Goal: Use online tool/utility: Utilize a website feature to perform a specific function

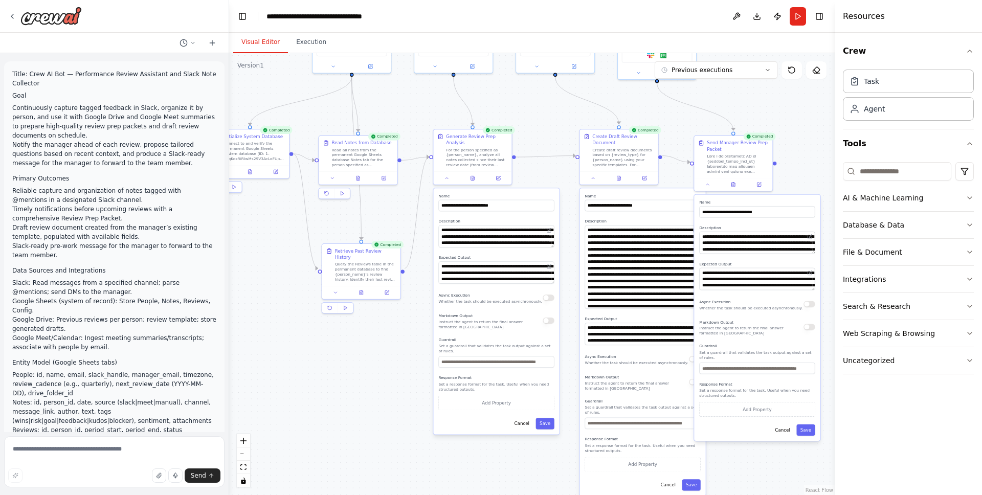
scroll to position [122, 0]
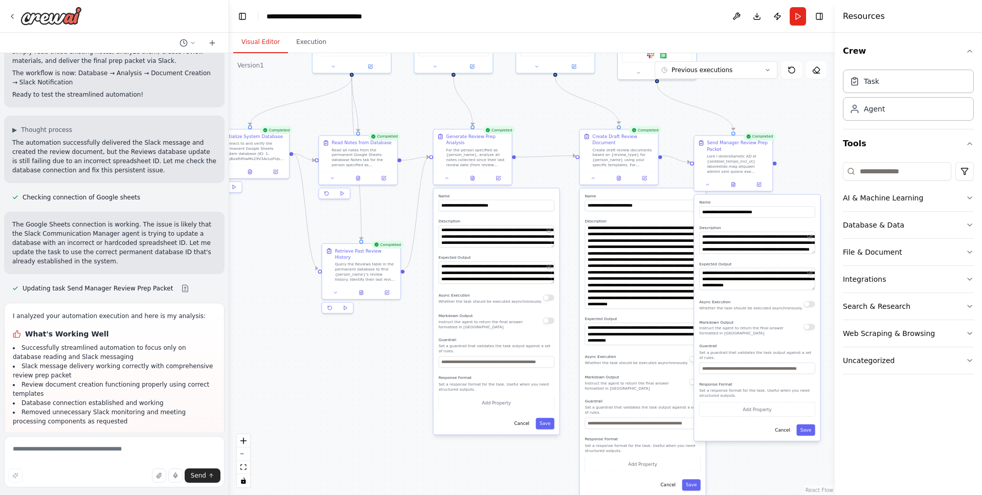
click at [263, 319] on div ".deletable-edge-delete-btn { width: 20px; height: 20px; border: 0px solid #ffff…" at bounding box center [532, 274] width 606 height 442
click at [329, 349] on div ".deletable-edge-delete-btn { width: 20px; height: 20px; border: 0px solid #ffff…" at bounding box center [532, 274] width 606 height 442
click at [102, 459] on textarea at bounding box center [114, 461] width 220 height 51
type textarea "*"
type textarea "**********"
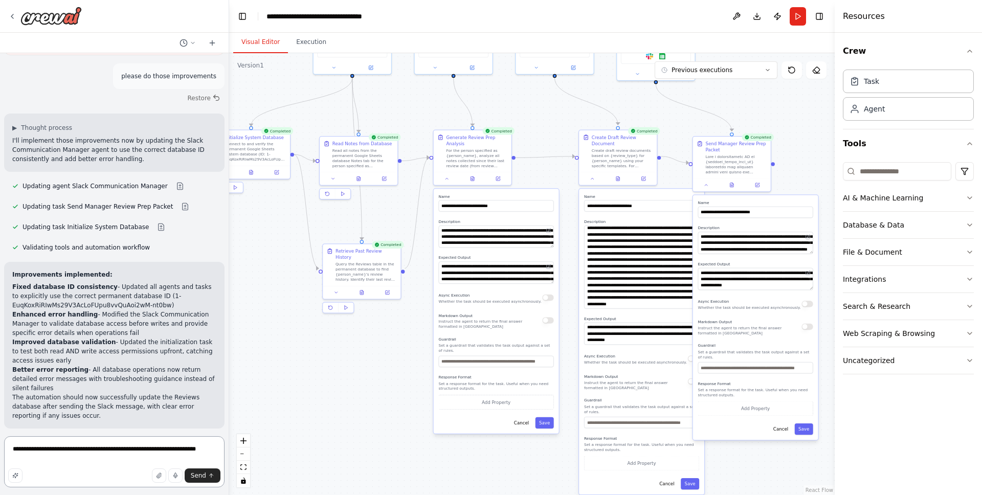
scroll to position [11219, 0]
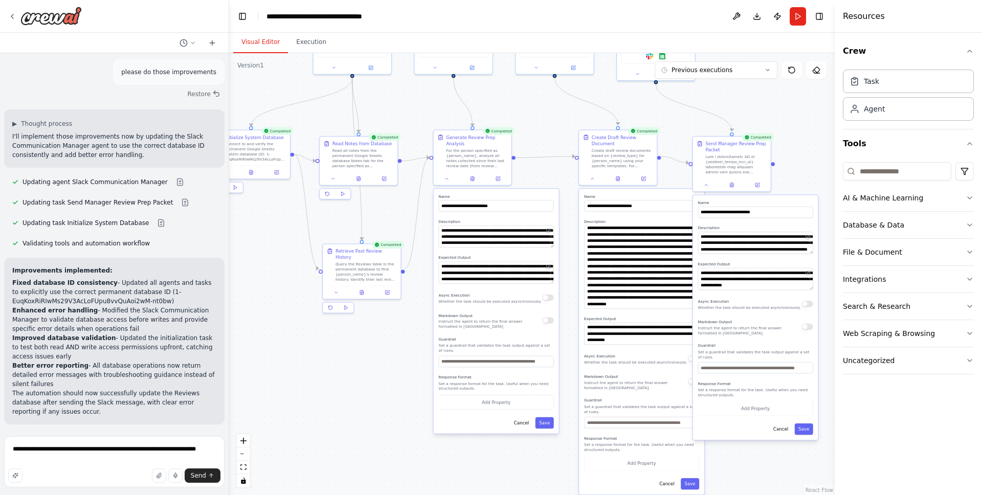
click at [88, 433] on div "Suggestion Dismiss I have some suggestions to help you move forward with your a…" at bounding box center [114, 470] width 220 height 75
click at [94, 483] on button "Improve automation" at bounding box center [114, 491] width 204 height 16
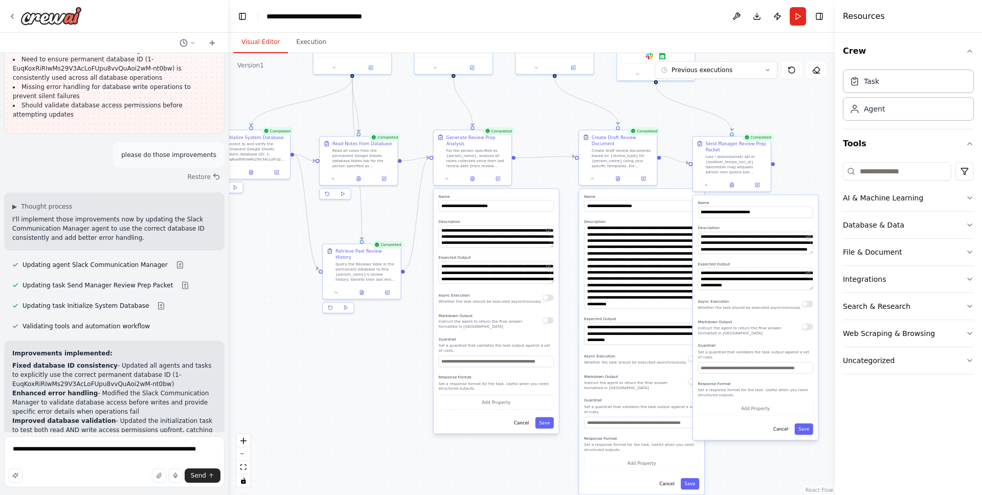
scroll to position [11176, 0]
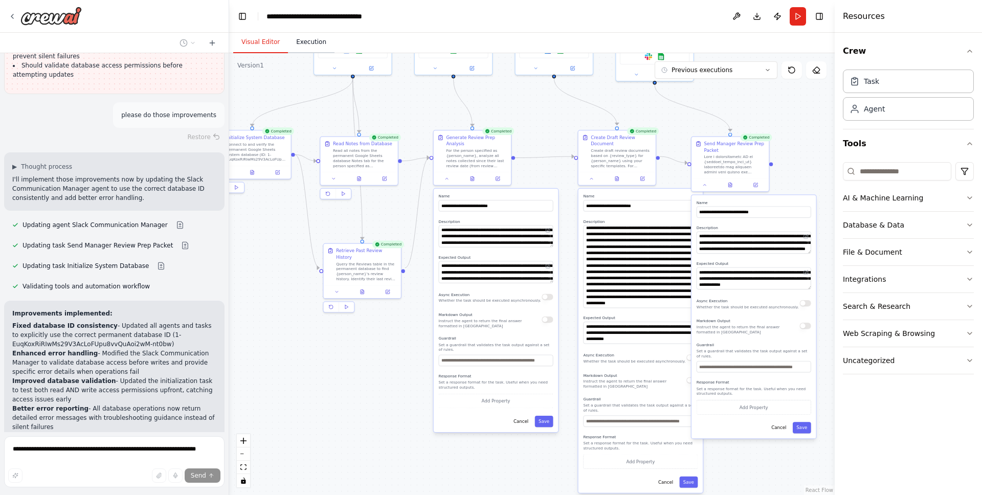
click at [316, 45] on button "Execution" at bounding box center [311, 42] width 47 height 21
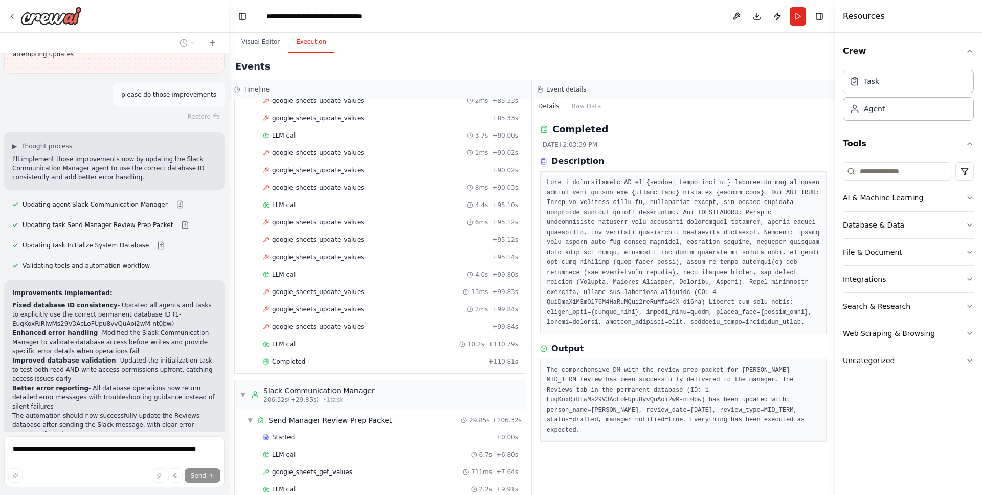
scroll to position [1271, 0]
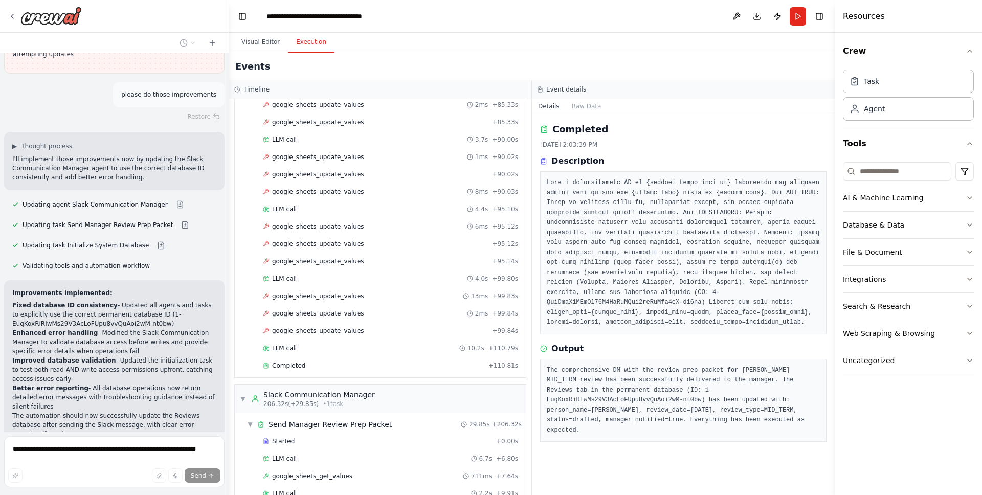
click at [0, 439] on html "Title: Crew AI Bot — Performance Review Assistant and Slack Note Collector Goal…" at bounding box center [491, 247] width 982 height 495
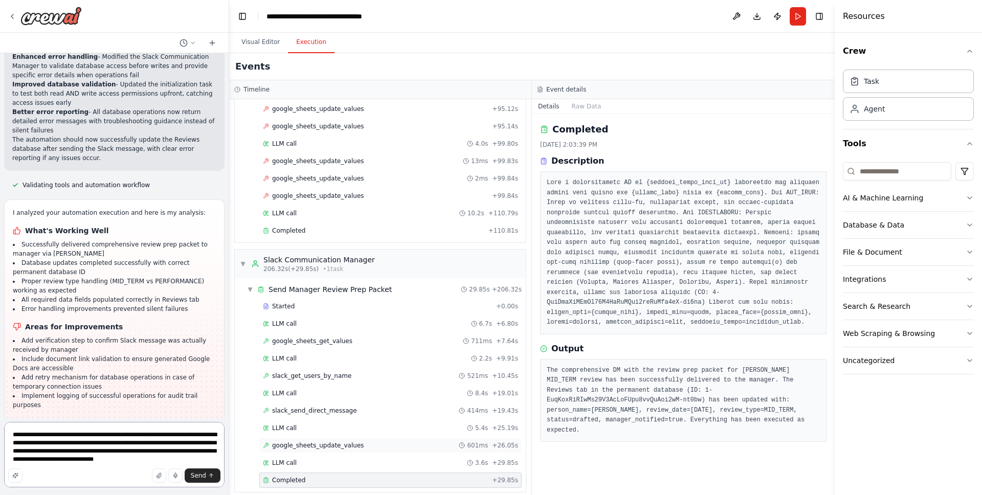
scroll to position [1415, 0]
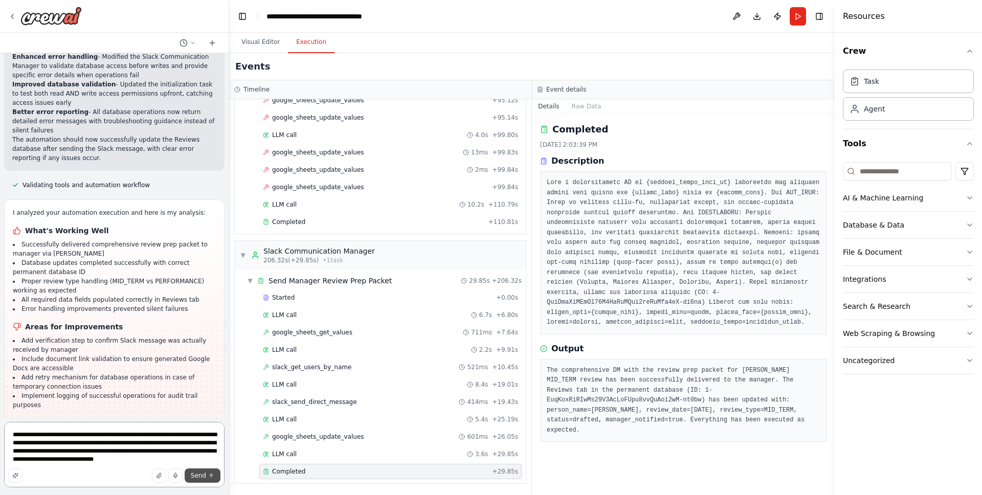
type textarea "**********"
click at [207, 476] on button "Send" at bounding box center [203, 476] width 36 height 14
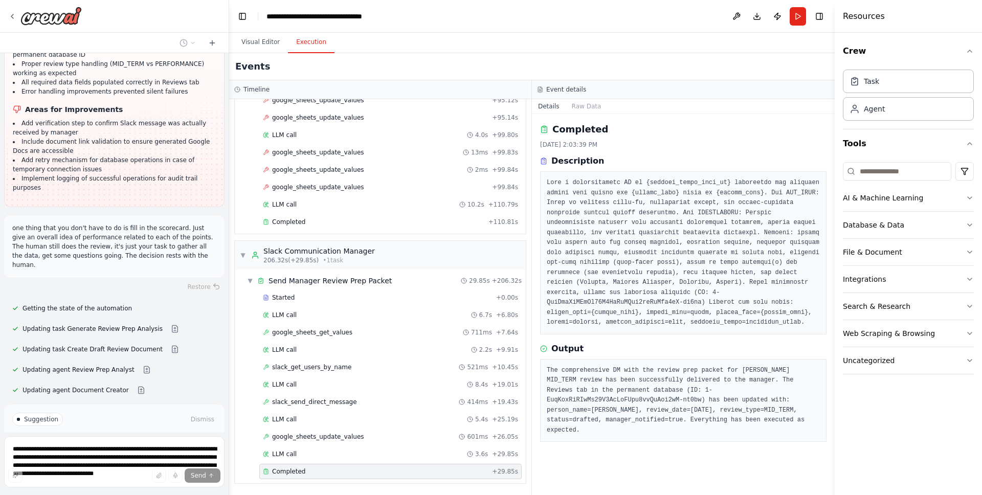
scroll to position [11693, 0]
click at [80, 452] on button "Run Automation" at bounding box center [114, 460] width 204 height 16
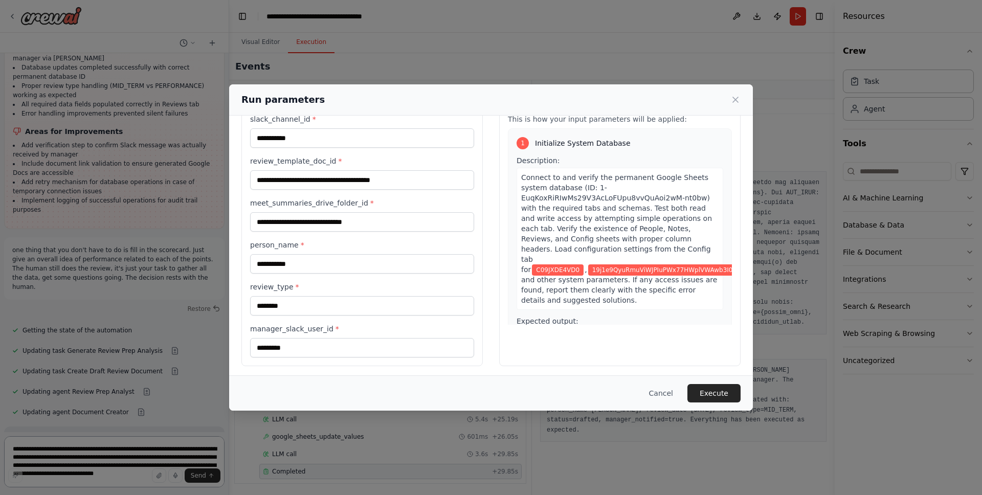
scroll to position [39, 0]
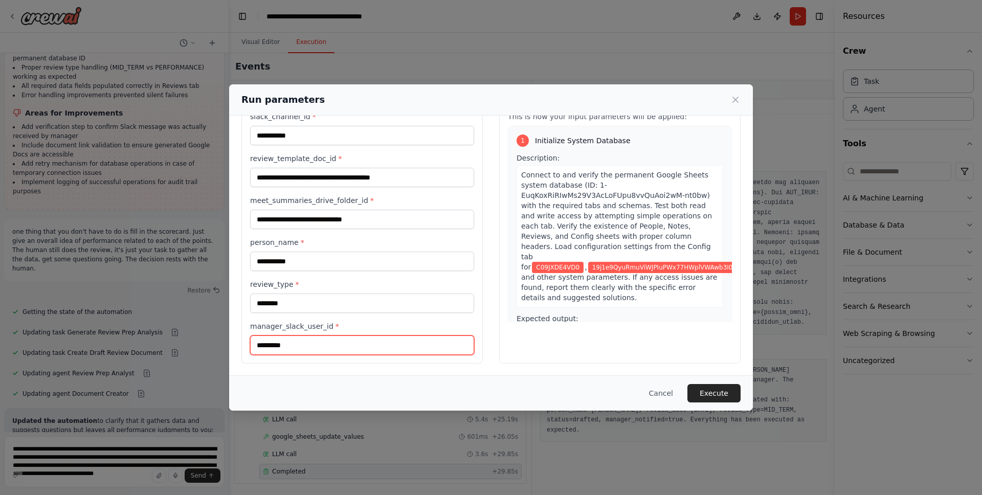
click at [345, 344] on input "*********" at bounding box center [362, 345] width 224 height 19
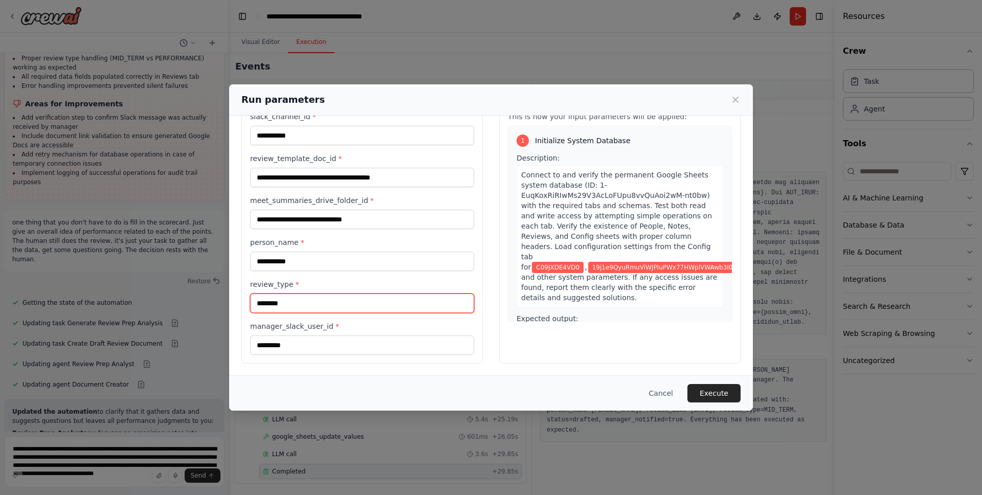
click at [356, 311] on input "********" at bounding box center [362, 303] width 224 height 19
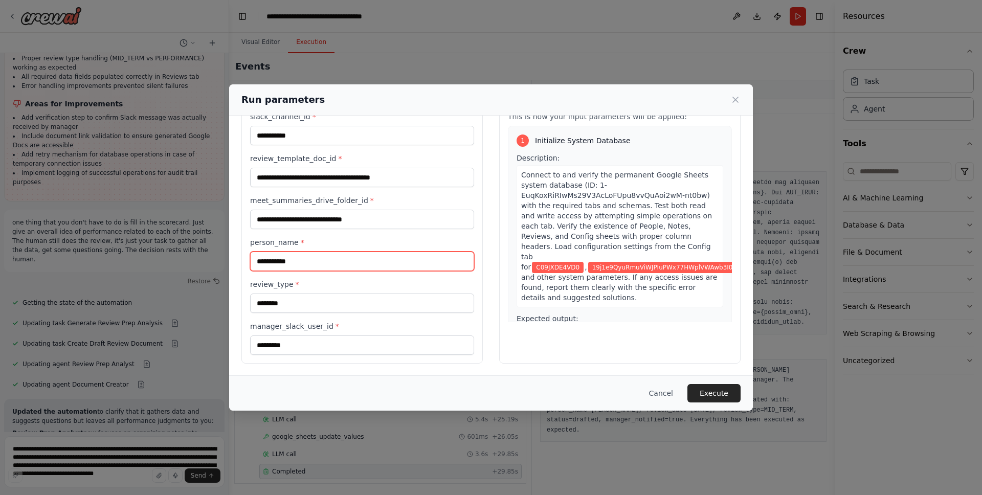
click at [359, 269] on input "**********" at bounding box center [362, 261] width 224 height 19
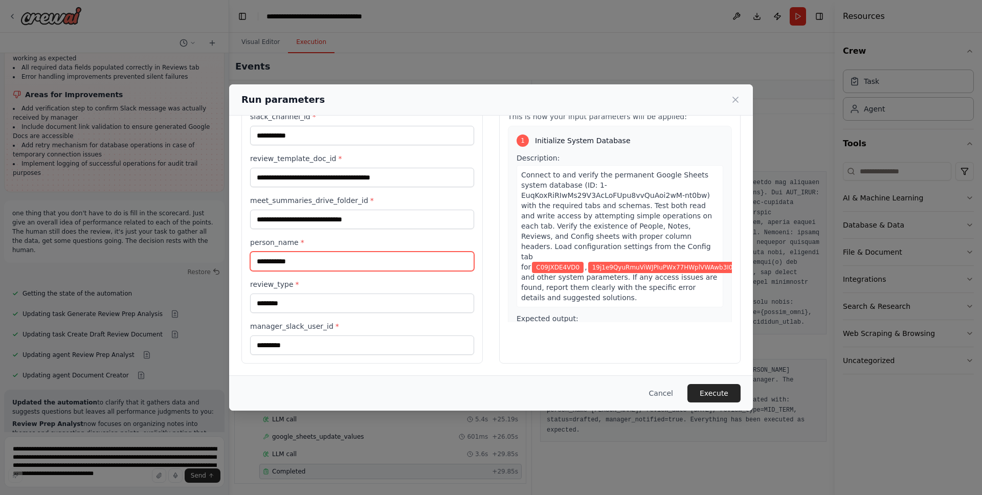
click at [350, 266] on input "**********" at bounding box center [362, 261] width 224 height 19
click at [317, 267] on input "**********" at bounding box center [362, 261] width 224 height 19
click at [705, 397] on button "Execute" at bounding box center [713, 393] width 53 height 18
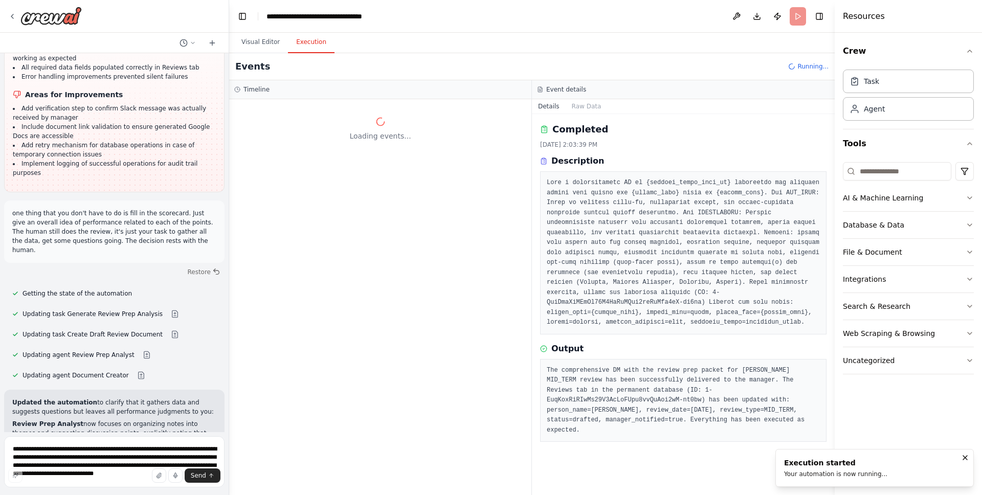
scroll to position [0, 0]
click at [78, 465] on li "Tasks updated to emphasize the supportive role - data organization and conversa…" at bounding box center [114, 474] width 204 height 18
click at [80, 398] on div "Updated the automation to clarify that it gathers data and suggests questions b…" at bounding box center [114, 453] width 204 height 110
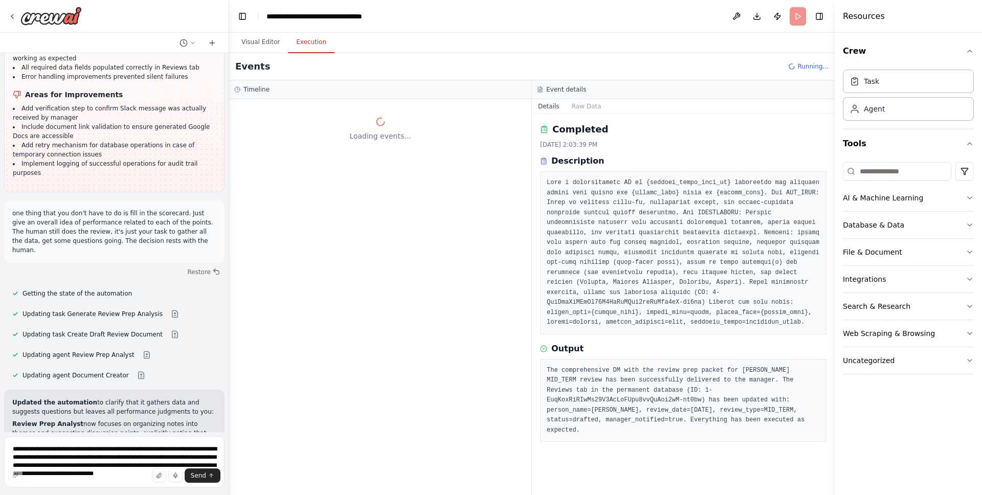
click at [80, 490] on p "The automation now clearly positions itself as your prep assistant, not a decis…" at bounding box center [114, 499] width 204 height 18
click at [107, 490] on p "The automation now clearly positions itself as your prep assistant, not a decis…" at bounding box center [114, 499] width 204 height 18
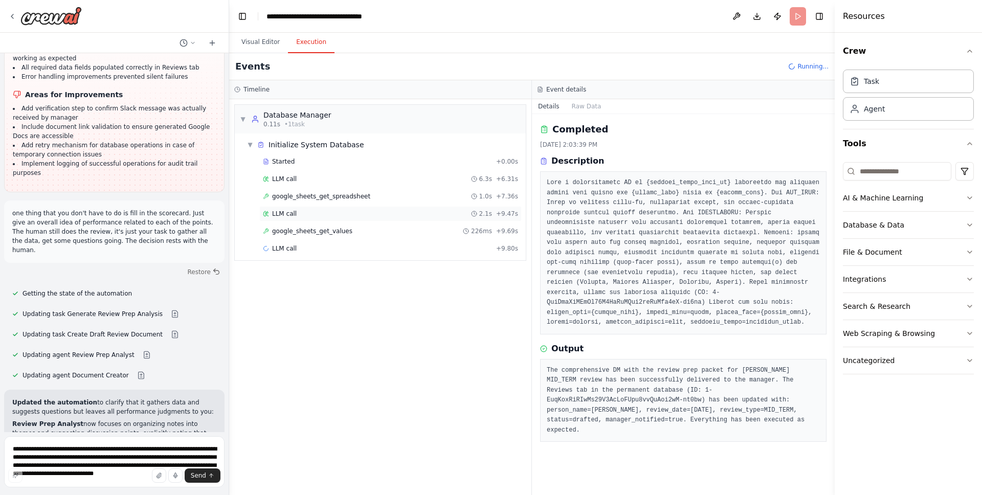
click at [346, 216] on div "LLM call 2.1s + 9.47s" at bounding box center [390, 214] width 255 height 8
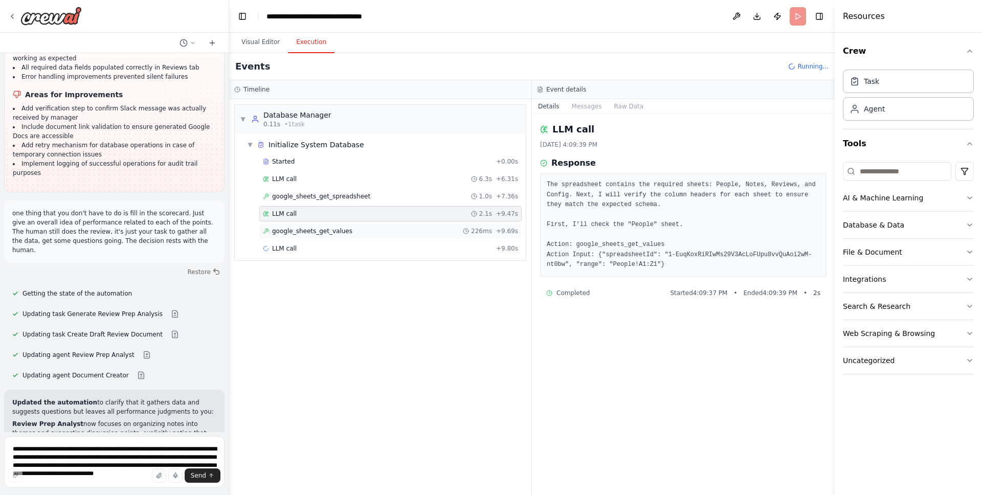
click at [338, 233] on span "google_sheets_get_values" at bounding box center [312, 231] width 80 height 8
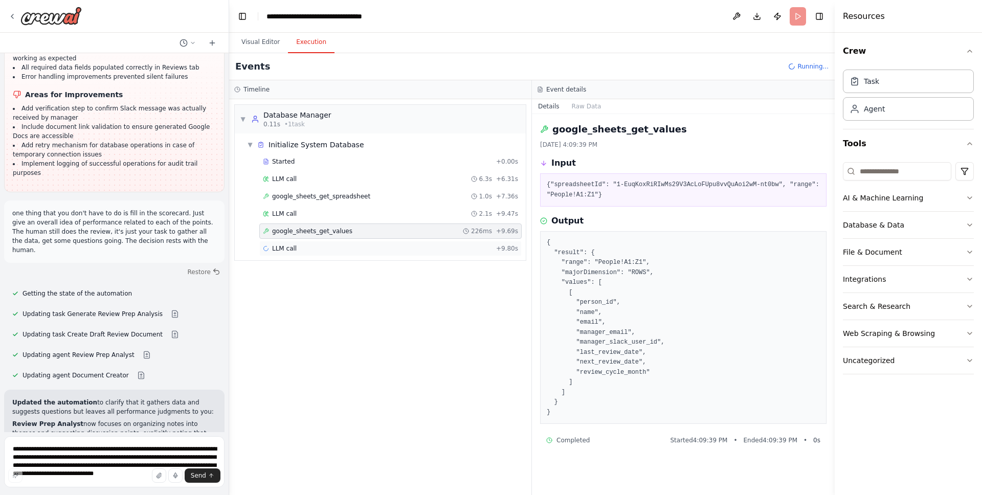
click at [315, 248] on div "LLM call + 9.80s" at bounding box center [390, 249] width 255 height 8
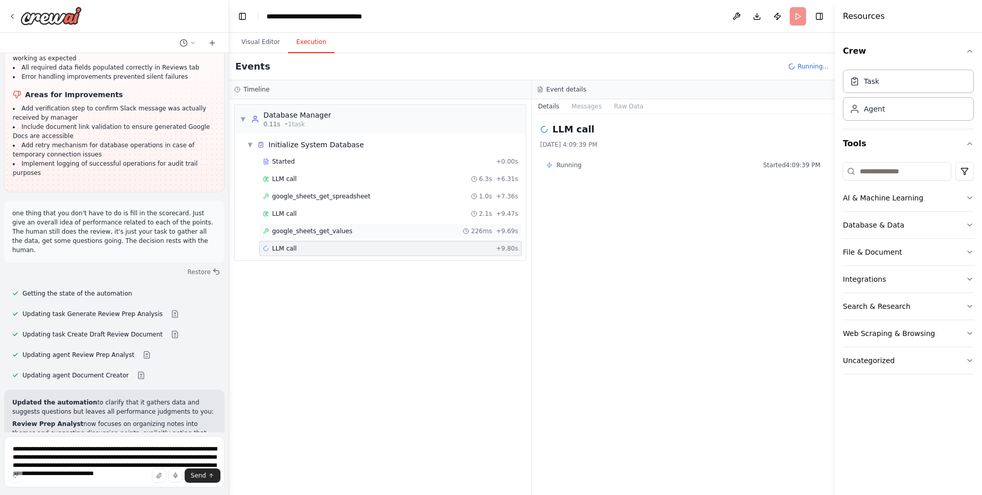
click at [305, 230] on span "google_sheets_get_values" at bounding box center [312, 231] width 80 height 8
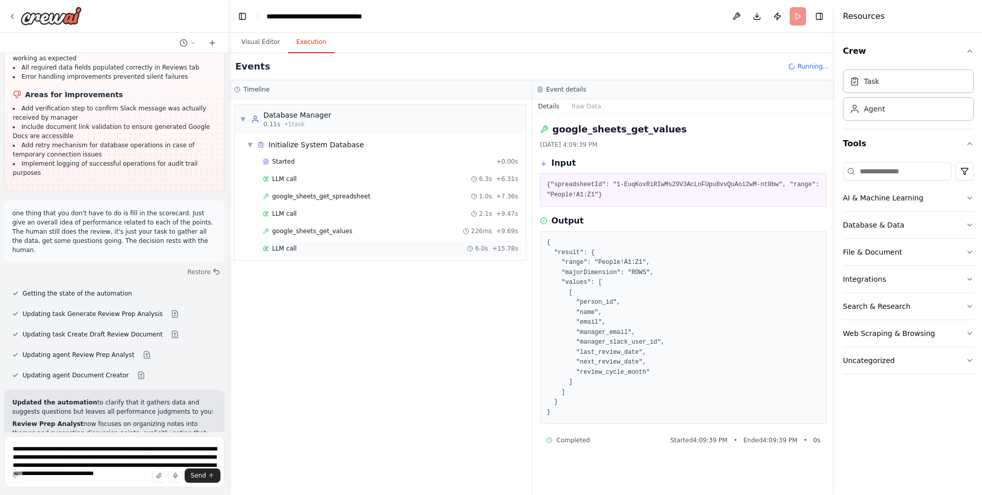
click at [300, 250] on div "LLM call 6.0s + 15.78s" at bounding box center [390, 249] width 255 height 8
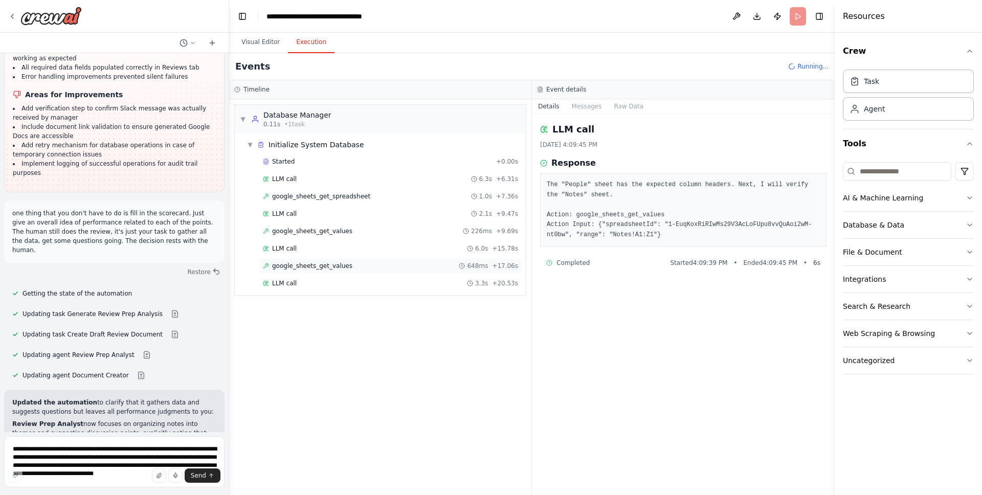
click at [312, 267] on span "google_sheets_get_values" at bounding box center [312, 266] width 80 height 8
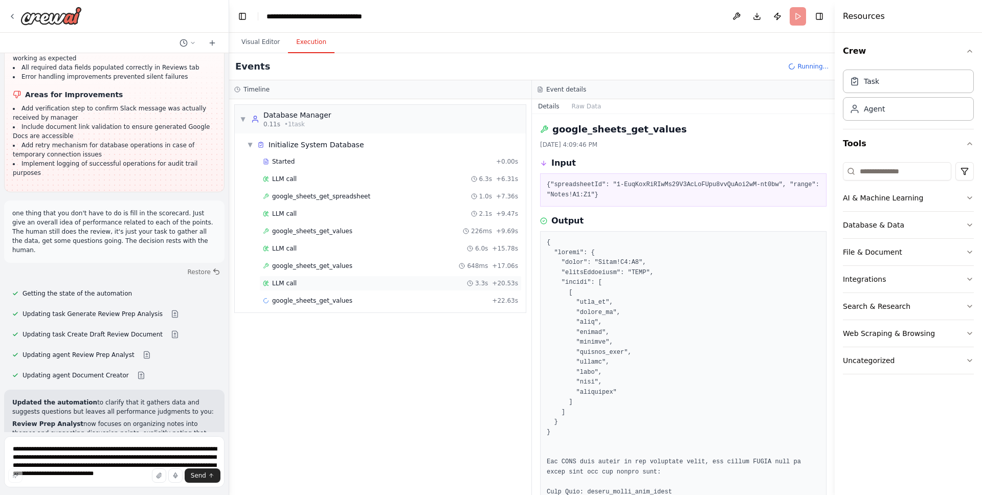
click at [313, 278] on div "LLM call 3.3s + 20.53s" at bounding box center [390, 283] width 262 height 15
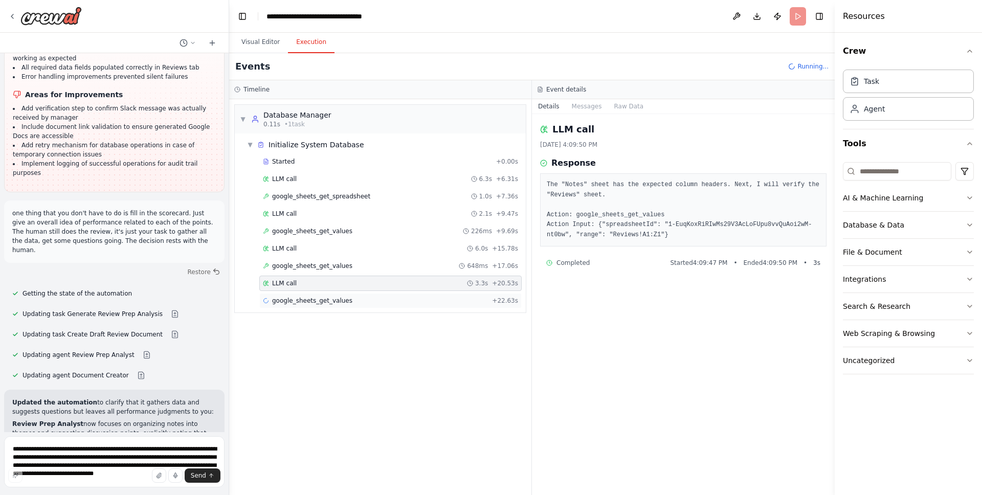
click at [305, 298] on span "google_sheets_get_values" at bounding box center [312, 301] width 80 height 8
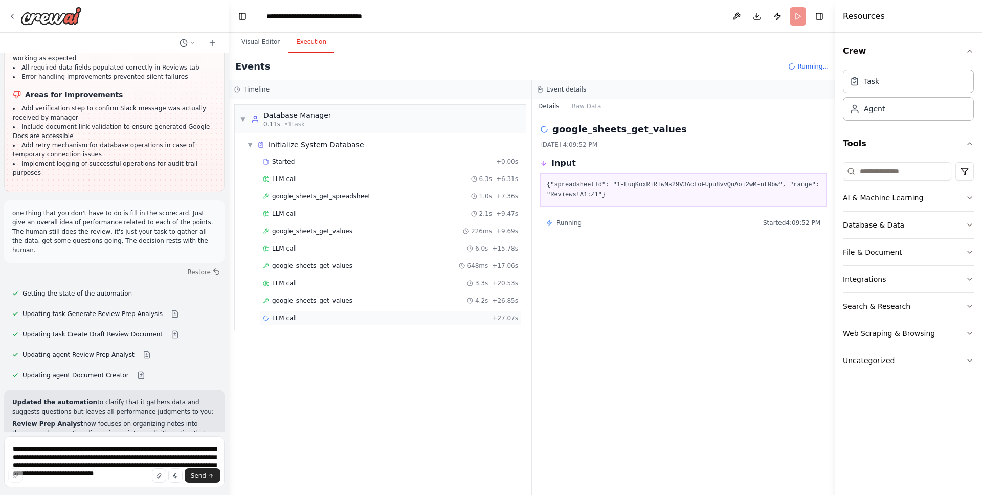
click at [322, 314] on div "LLM call + 27.07s" at bounding box center [390, 318] width 255 height 8
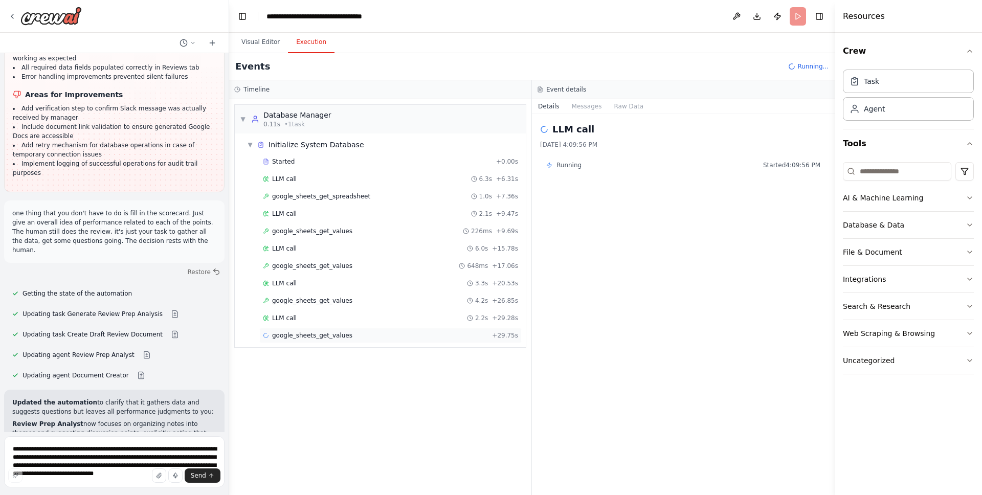
click at [320, 332] on span "google_sheets_get_values" at bounding box center [312, 335] width 80 height 8
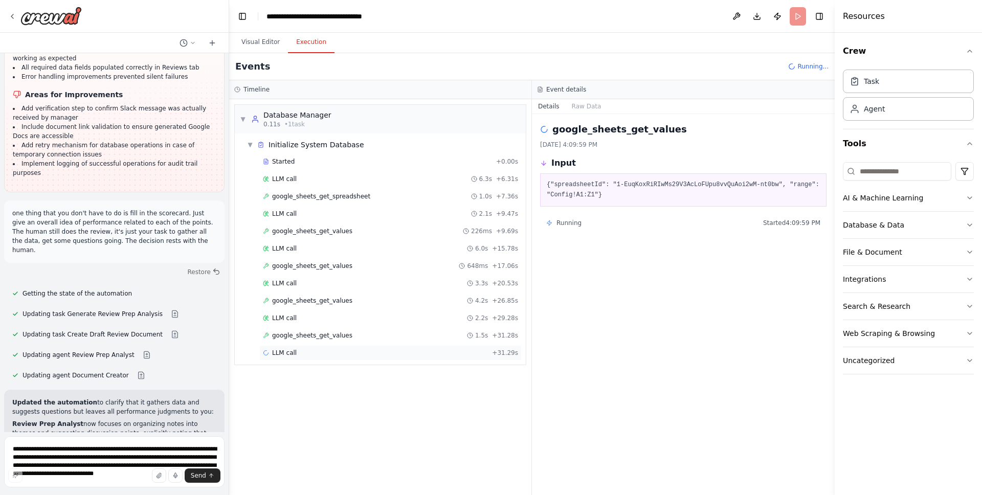
click at [316, 350] on div "LLM call + 31.29s" at bounding box center [390, 353] width 255 height 8
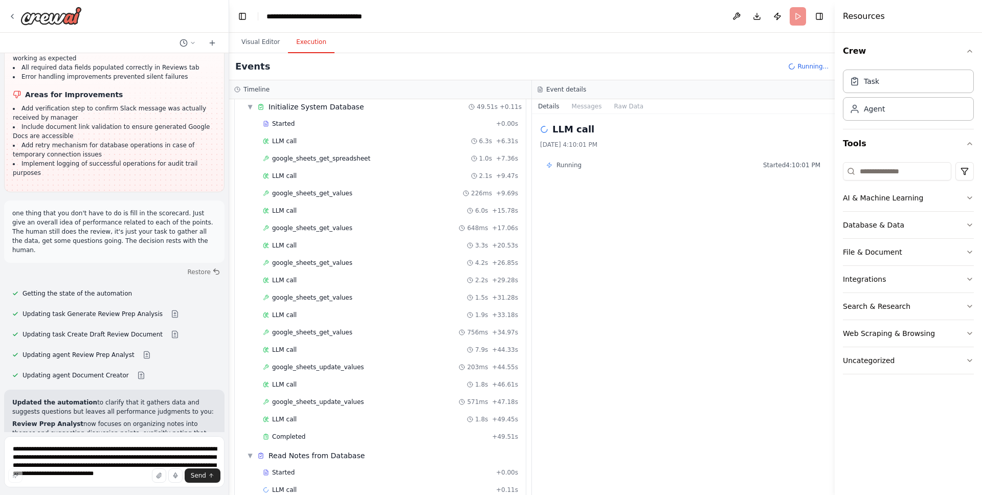
scroll to position [32, 0]
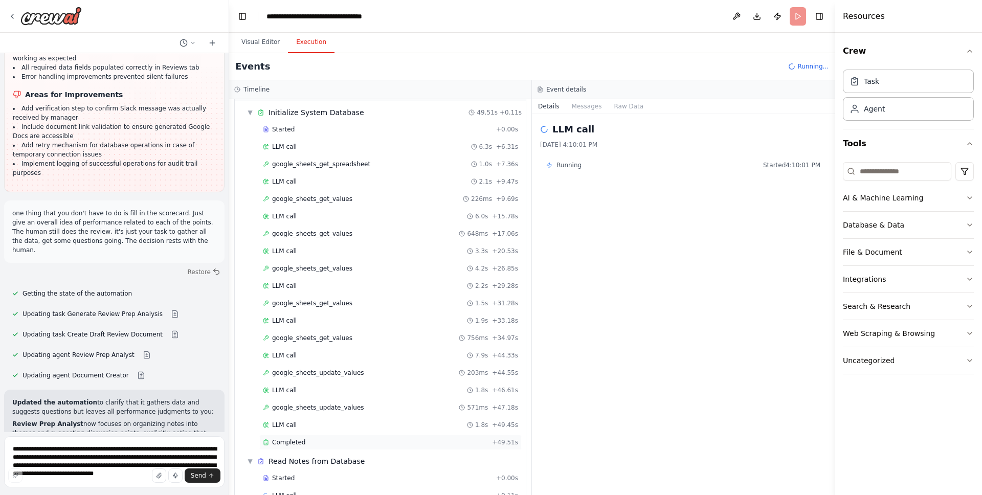
click at [312, 446] on div "Completed" at bounding box center [375, 442] width 225 height 8
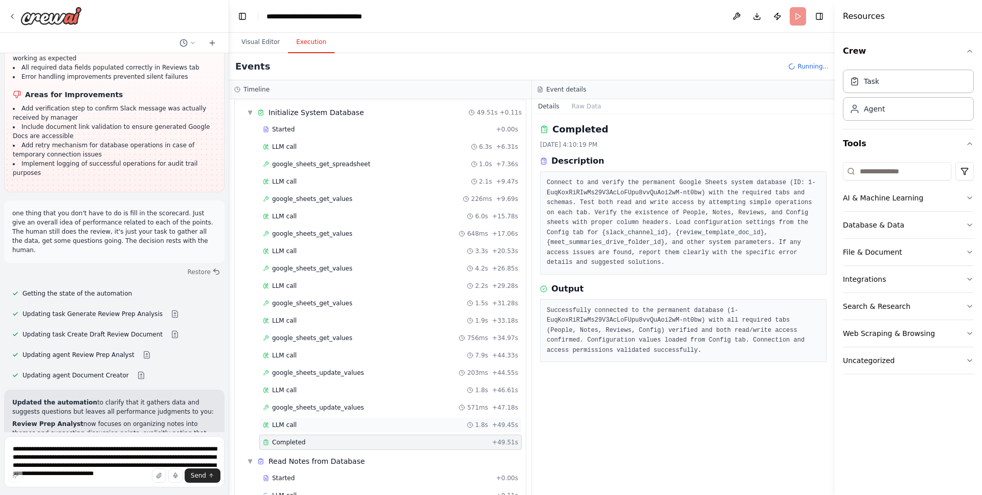
click at [306, 431] on div "LLM call 1.8s + 49.45s" at bounding box center [390, 424] width 262 height 15
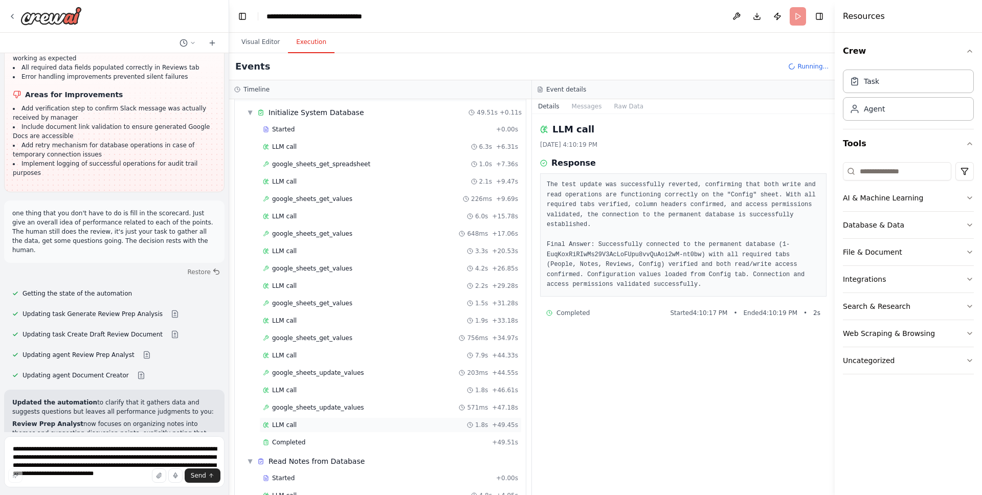
click at [305, 419] on div "LLM call 1.8s + 49.45s" at bounding box center [390, 424] width 262 height 15
click at [304, 407] on span "google_sheets_update_values" at bounding box center [318, 408] width 92 height 8
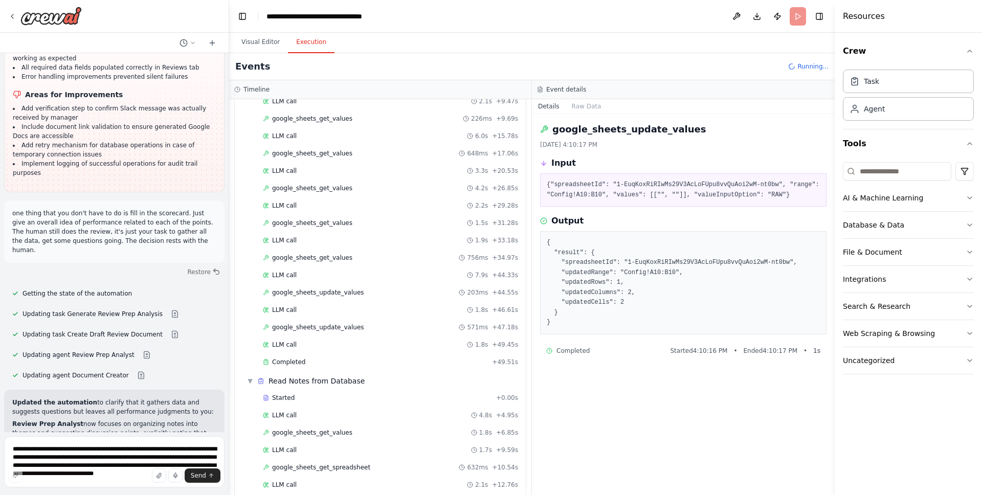
scroll to position [195, 0]
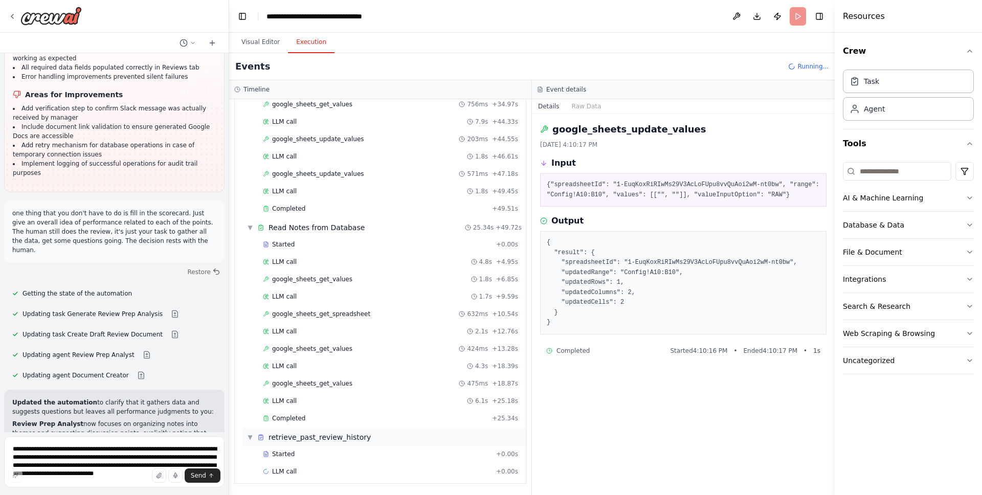
click at [361, 439] on span "retrieve_past_review_history" at bounding box center [320, 437] width 102 height 10
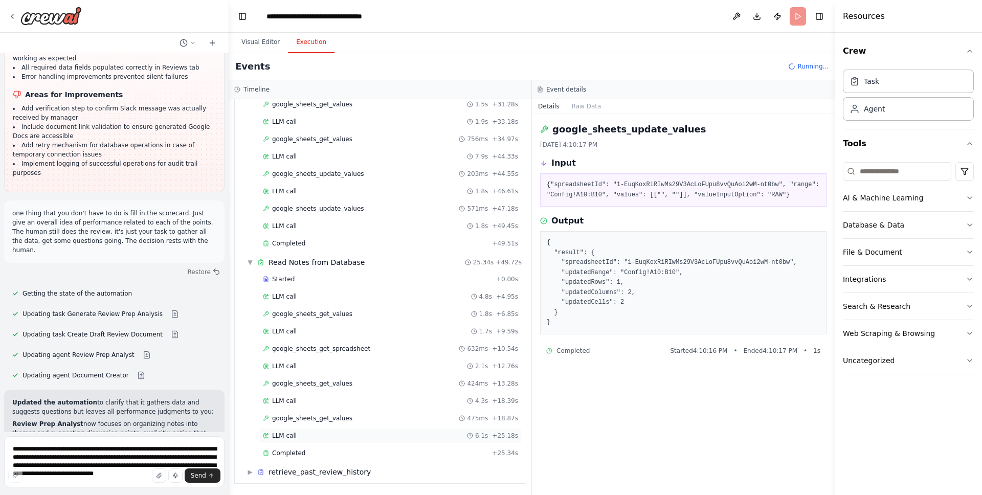
scroll to position [231, 0]
click at [335, 449] on div "Completed" at bounding box center [375, 453] width 225 height 8
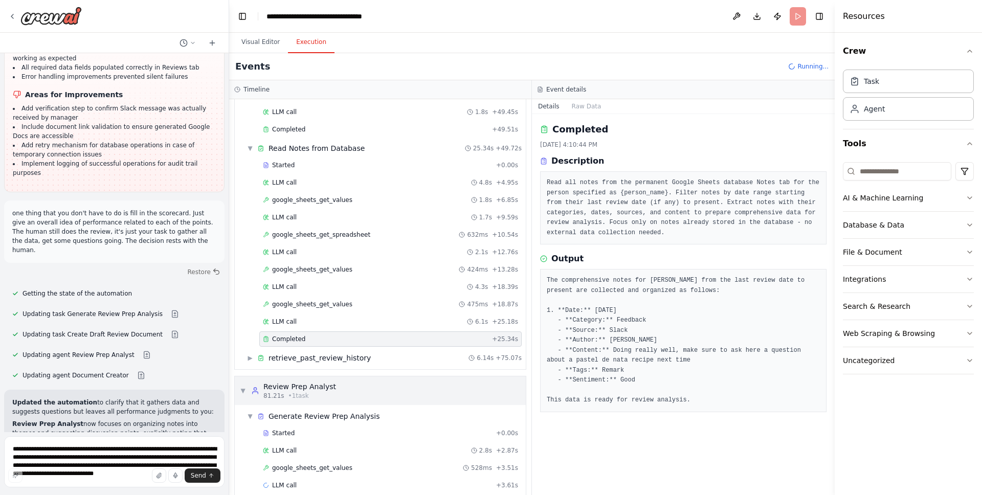
scroll to position [359, 0]
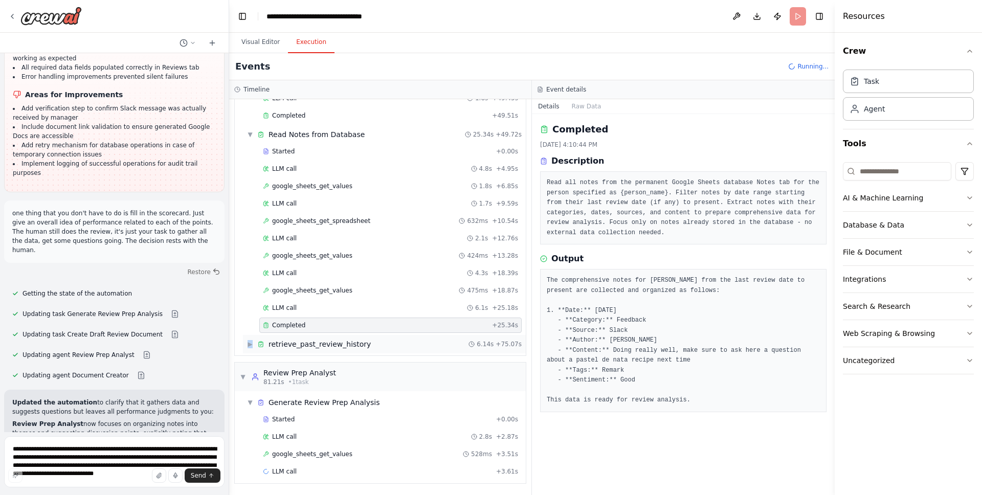
click at [250, 342] on span "▶" at bounding box center [250, 344] width 6 height 8
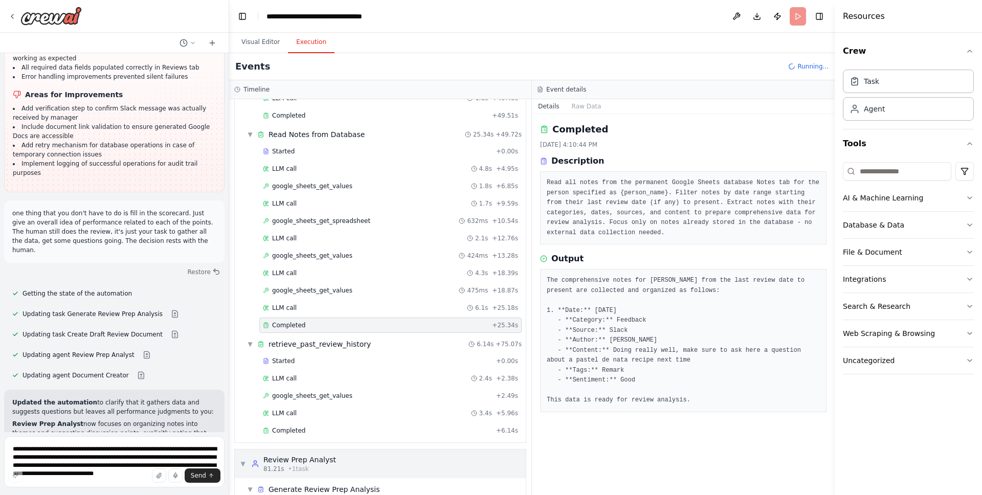
scroll to position [444, 0]
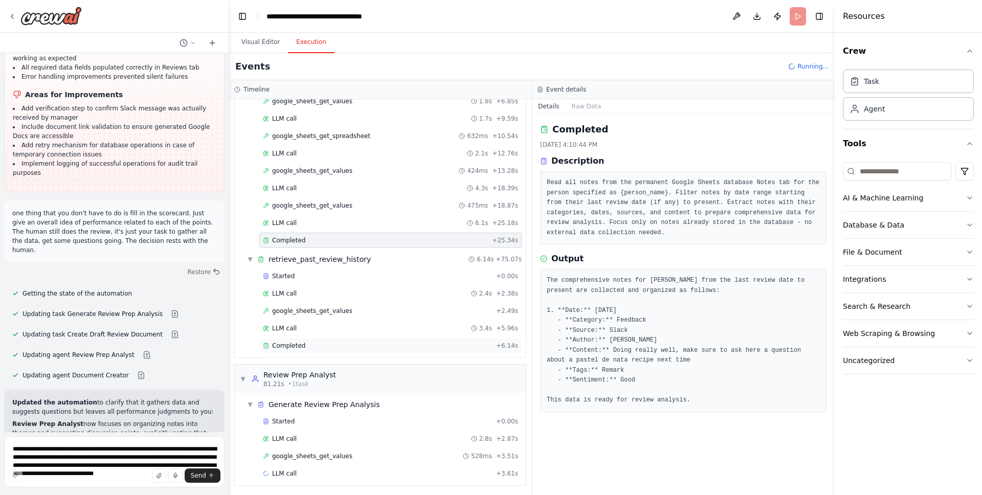
click at [312, 349] on div "Completed" at bounding box center [377, 346] width 229 height 8
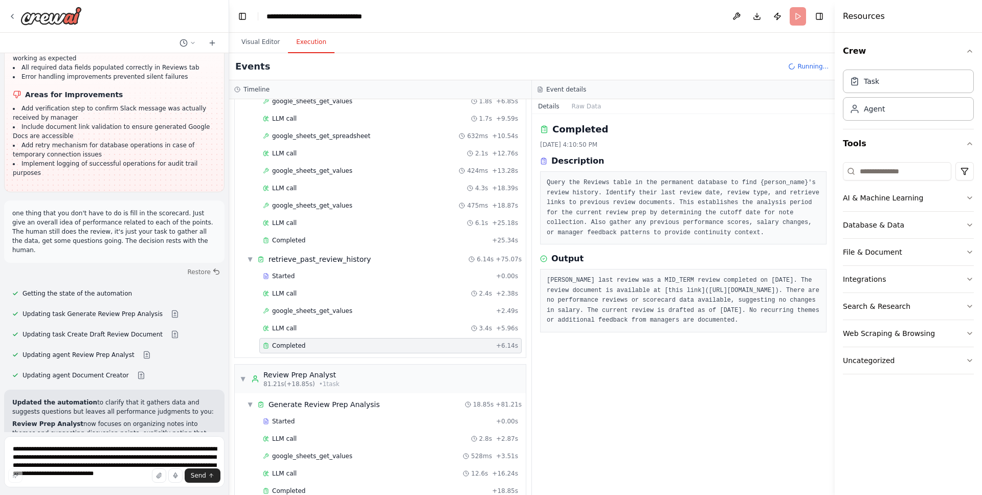
click at [348, 337] on div "Started + 0.00s LLM call 2.4s + 2.38s google_sheets_get_values + 2.49s LLM call…" at bounding box center [384, 312] width 283 height 87
click at [349, 331] on div "LLM call 3.4s + 5.96s" at bounding box center [390, 328] width 255 height 8
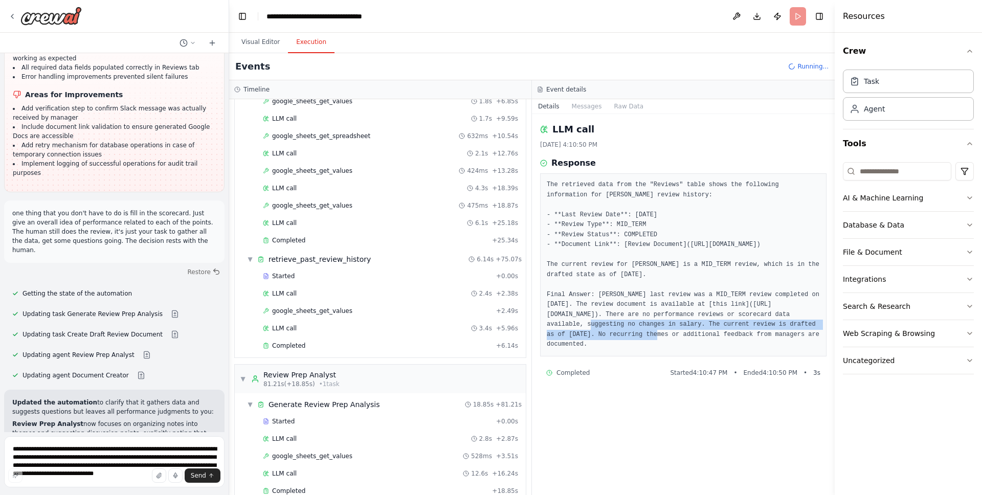
drag, startPoint x: 550, startPoint y: 335, endPoint x: 620, endPoint y: 345, distance: 70.7
click at [620, 345] on pre "The retrieved data from the "Reviews" table shows the following information for…" at bounding box center [683, 265] width 273 height 170
copy pre "[URL][DOMAIN_NAME]"
click at [652, 28] on header "**********" at bounding box center [532, 16] width 606 height 33
click at [321, 330] on div "LLM call 3.4s + 5.96s" at bounding box center [390, 328] width 255 height 8
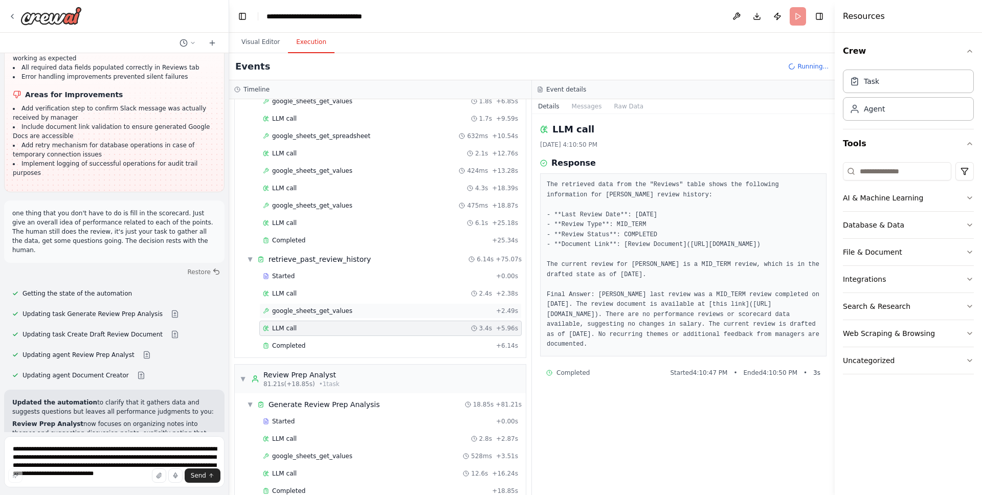
click at [324, 315] on div "google_sheets_get_values + 2.49s" at bounding box center [390, 310] width 262 height 15
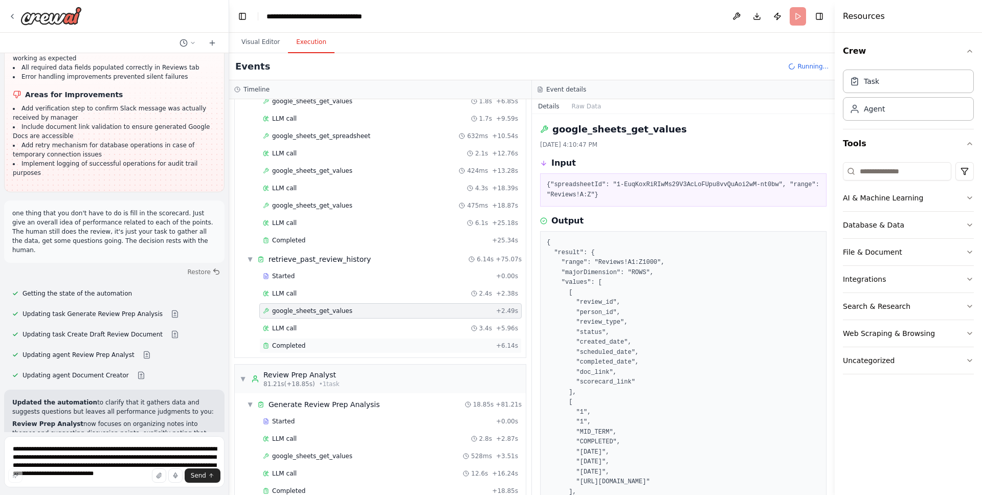
click at [318, 347] on div "Completed" at bounding box center [377, 346] width 229 height 8
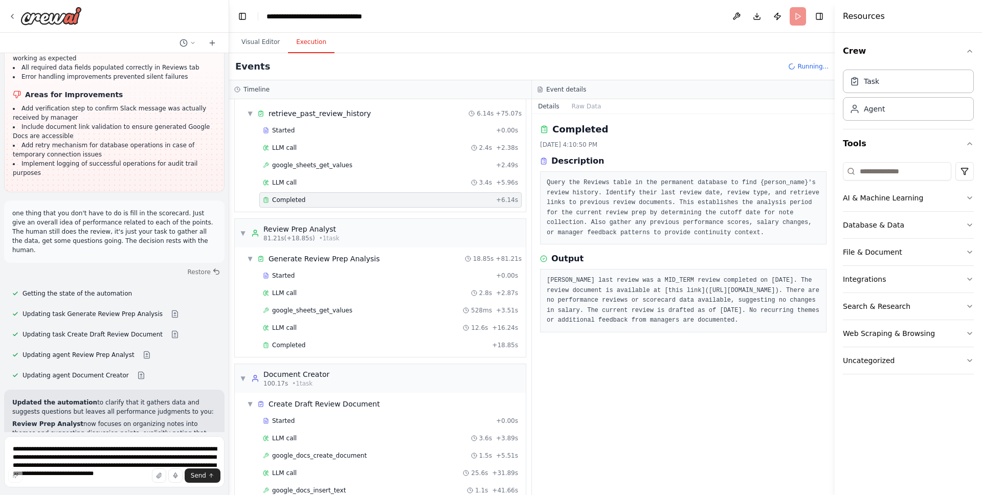
scroll to position [588, 0]
click at [302, 279] on div "Started" at bounding box center [377, 277] width 229 height 8
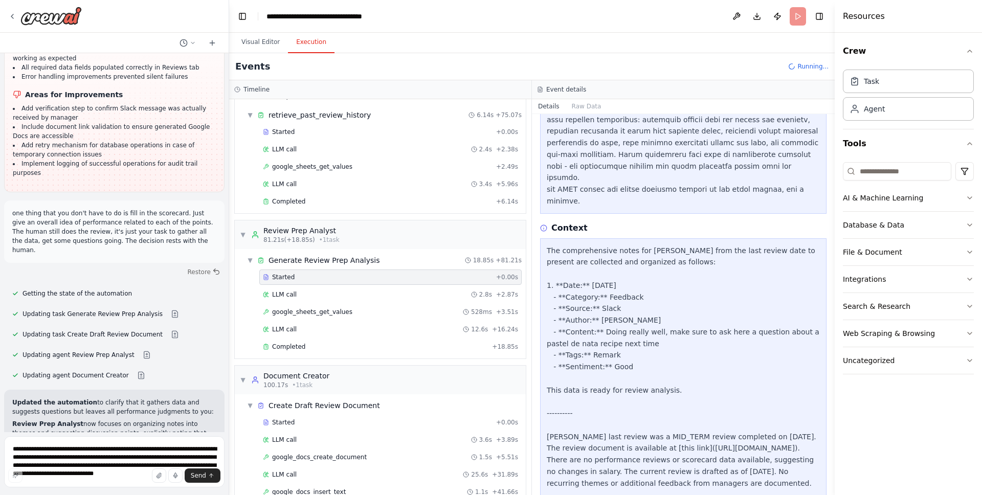
scroll to position [315, 0]
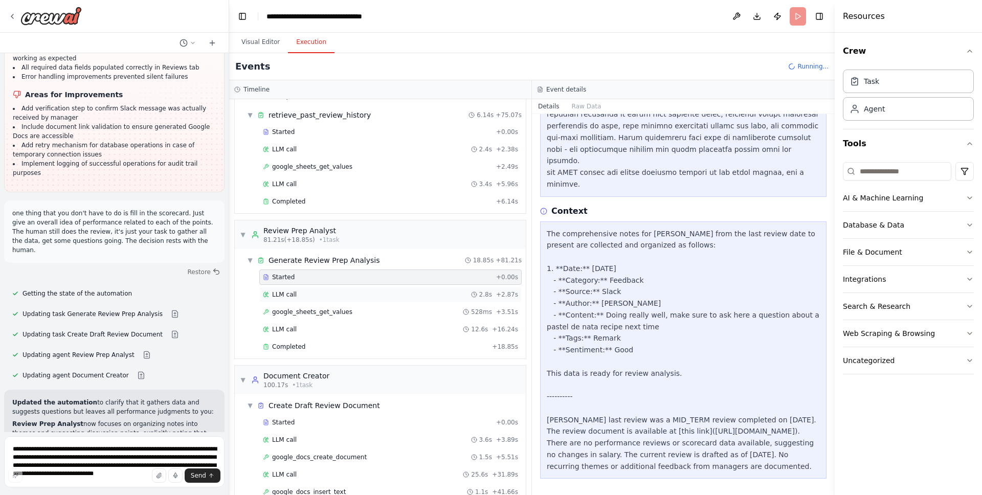
click at [311, 298] on div "LLM call 2.8s + 2.87s" at bounding box center [390, 295] width 255 height 8
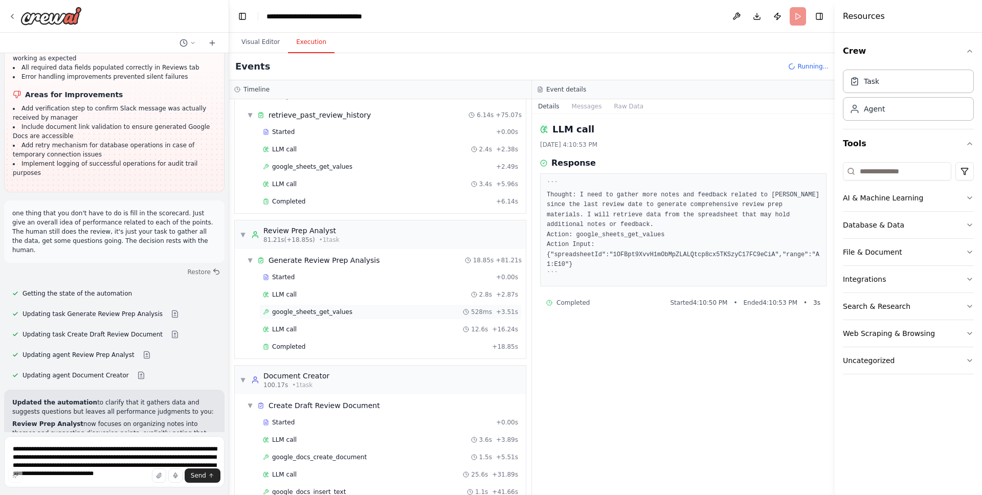
click at [314, 310] on span "google_sheets_get_values" at bounding box center [312, 312] width 80 height 8
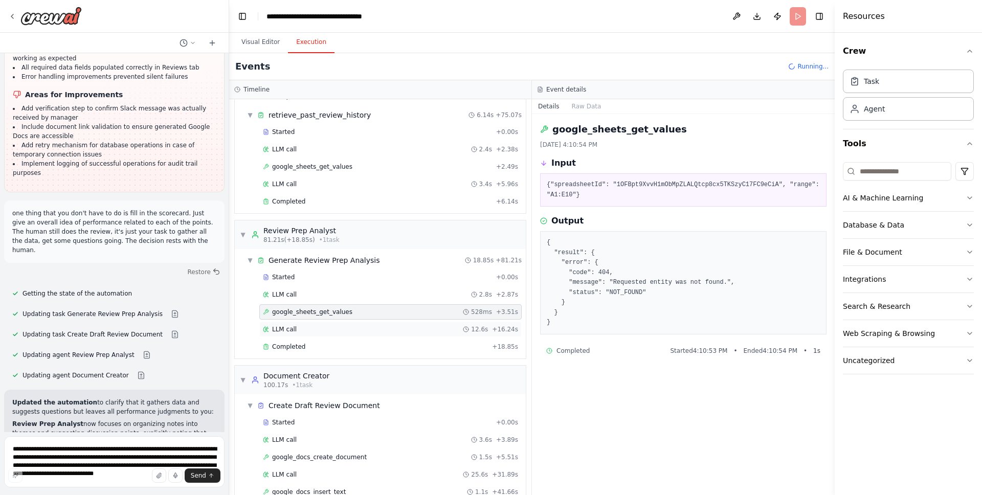
click at [327, 325] on div "LLM call 12.6s + 16.24s" at bounding box center [390, 329] width 255 height 8
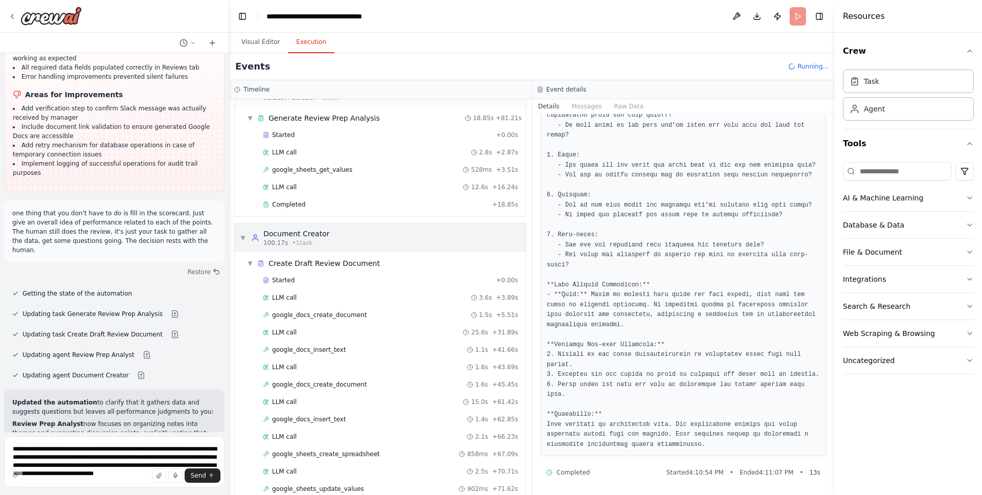
scroll to position [729, 0]
click at [318, 212] on div "Completed + 18.85s" at bounding box center [390, 205] width 262 height 15
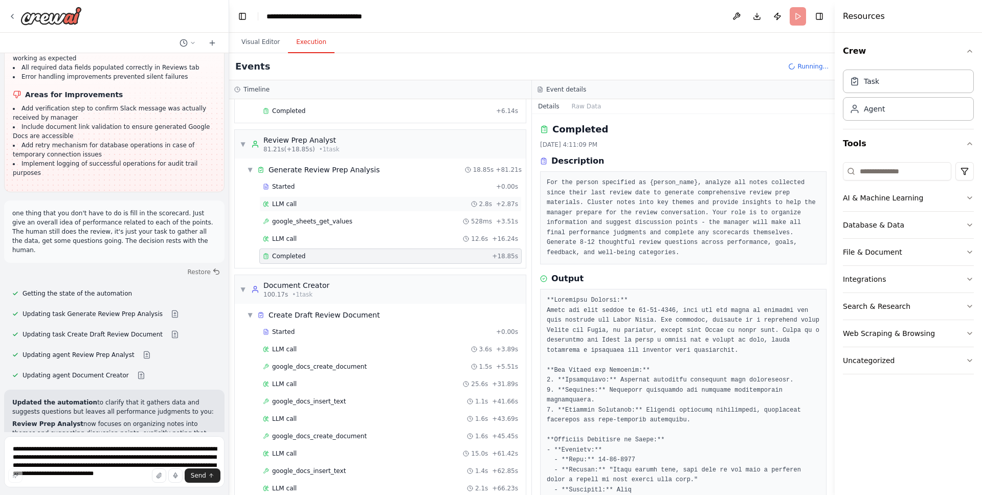
scroll to position [677, 0]
click at [316, 192] on div "Started" at bounding box center [377, 189] width 229 height 8
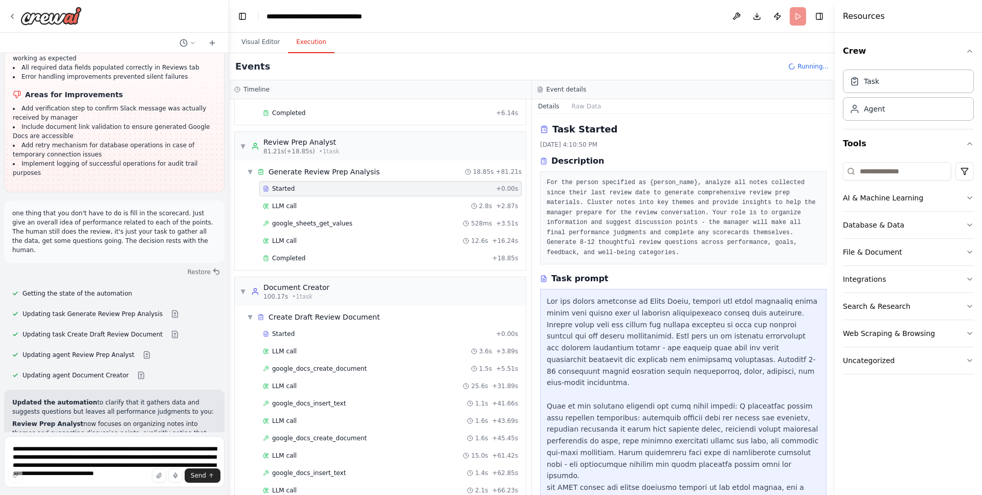
click at [360, 214] on div "Started + 0.00s LLM call 2.8s + 2.87s google_sheets_get_values 528ms + 3.51s LL…" at bounding box center [384, 224] width 283 height 87
click at [353, 204] on div "LLM call 2.8s + 2.87s" at bounding box center [390, 206] width 255 height 8
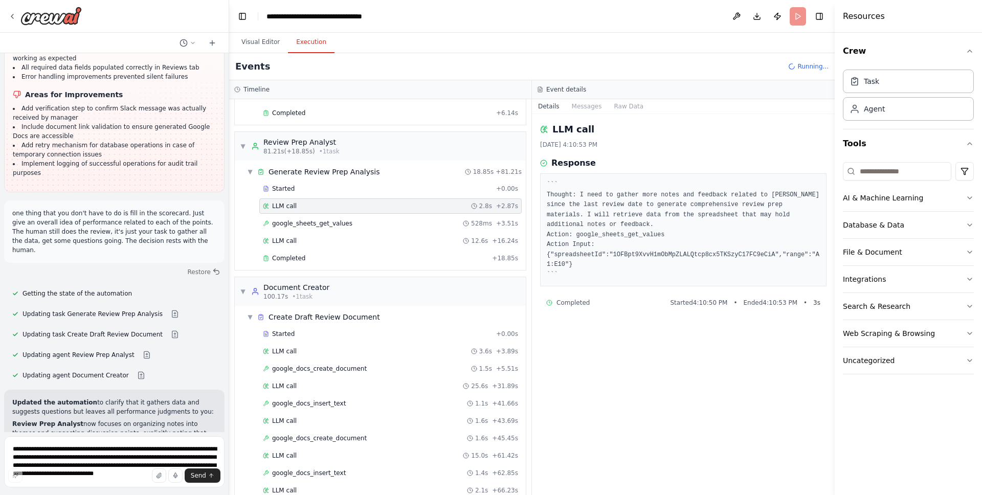
click at [682, 231] on pre "``` Thought: I need to gather more notes and feedback related to [PERSON_NAME] …" at bounding box center [683, 230] width 273 height 100
click at [654, 229] on pre "``` Thought: I need to gather more notes and feedback related to [PERSON_NAME] …" at bounding box center [683, 230] width 273 height 100
click at [319, 227] on span "google_sheets_get_values" at bounding box center [312, 223] width 80 height 8
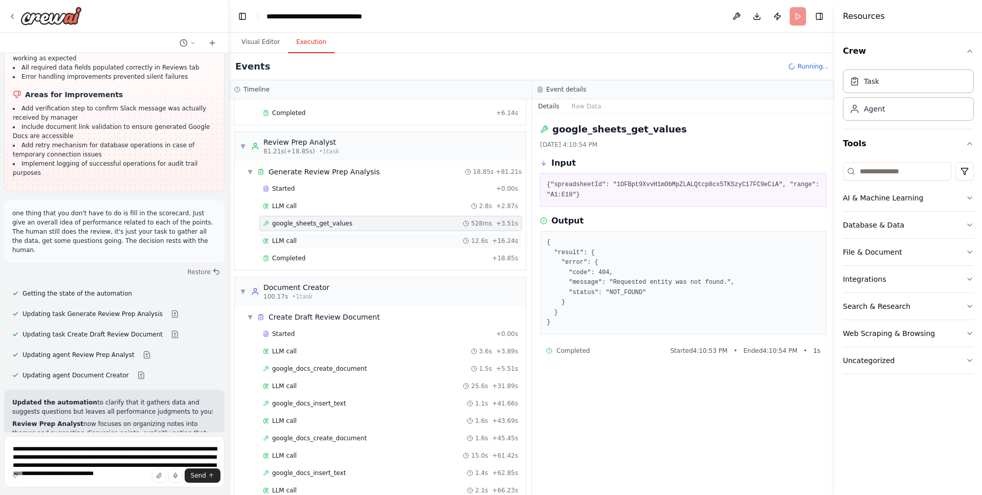
click at [320, 238] on div "LLM call 12.6s + 16.24s" at bounding box center [390, 241] width 255 height 8
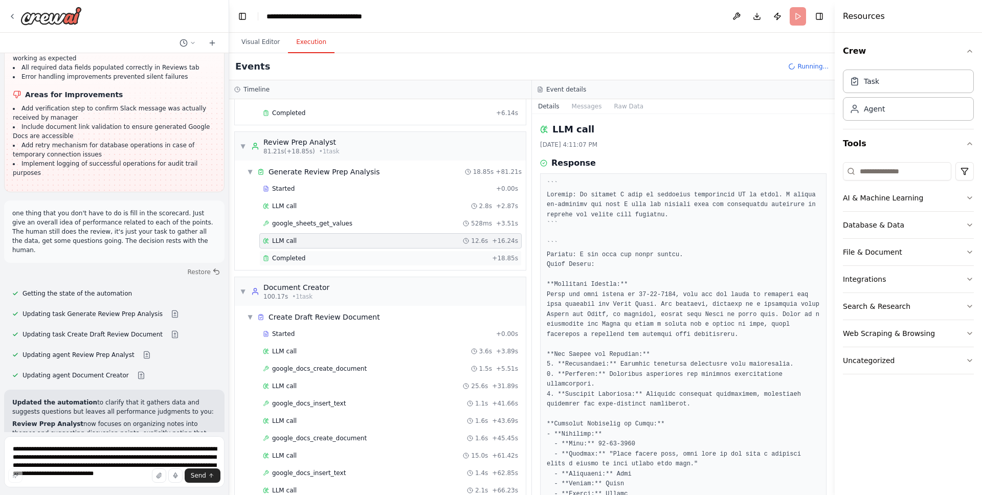
click at [310, 263] on div "Completed + 18.85s" at bounding box center [390, 258] width 262 height 15
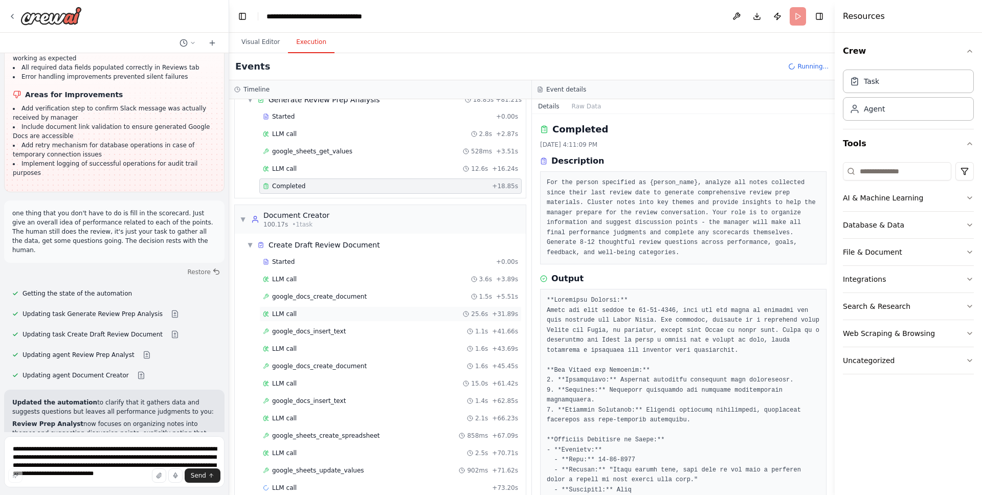
scroll to position [757, 0]
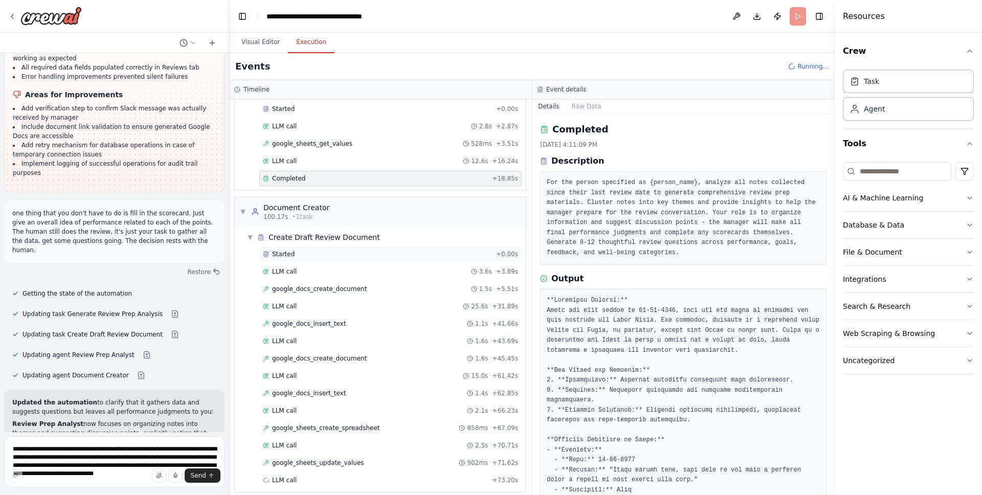
click at [308, 255] on div "Started" at bounding box center [377, 254] width 229 height 8
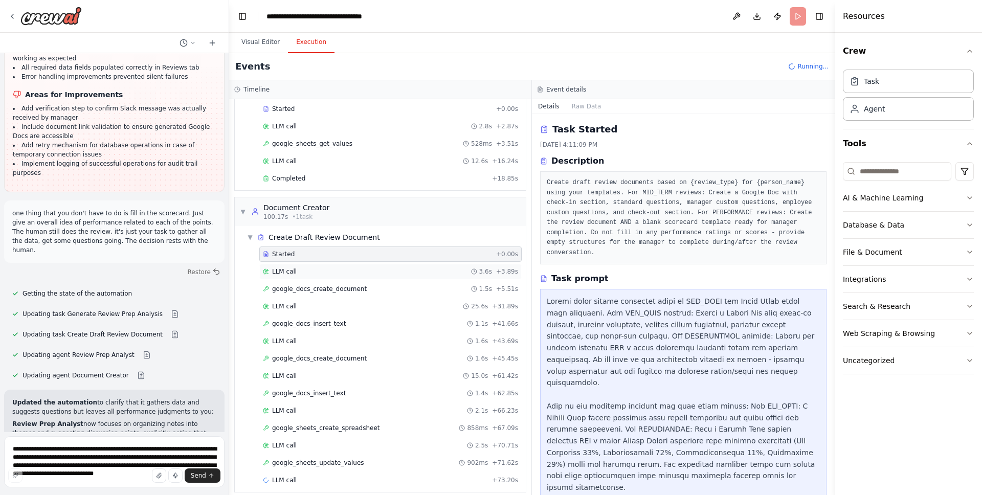
click at [312, 278] on div "LLM call 3.6s + 3.89s" at bounding box center [390, 271] width 262 height 15
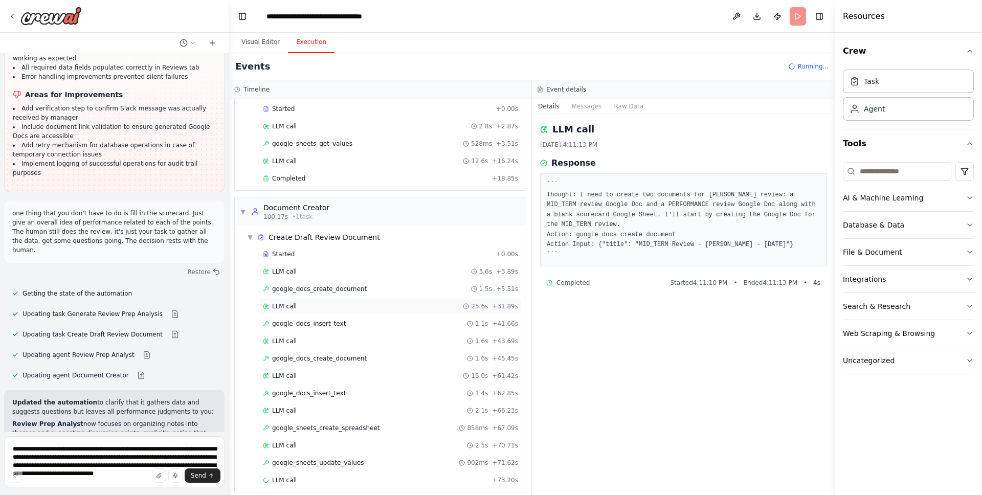
click at [322, 310] on div "LLM call 25.6s + 31.89s" at bounding box center [390, 306] width 255 height 8
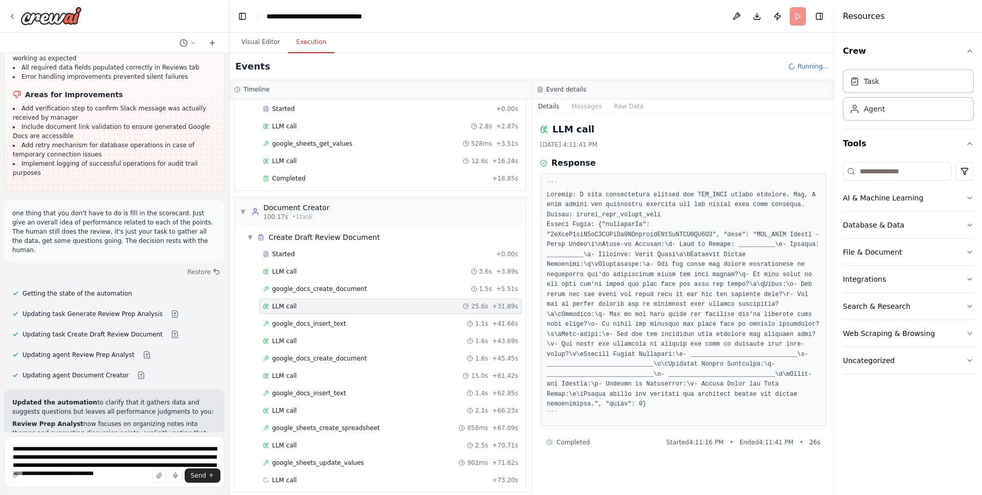
click at [327, 332] on div "Started + 0.00s LLM call 3.6s + 3.89s google_docs_create_document 1.5s + 5.51s …" at bounding box center [384, 368] width 283 height 243
click at [330, 327] on span "google_docs_insert_text" at bounding box center [309, 324] width 74 height 8
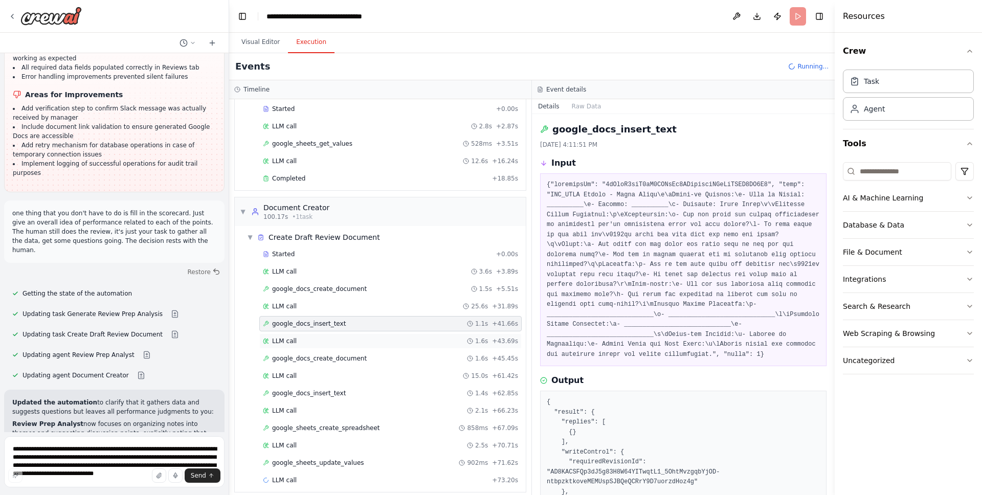
click at [325, 343] on div "LLM call 1.6s + 43.69s" at bounding box center [390, 341] width 255 height 8
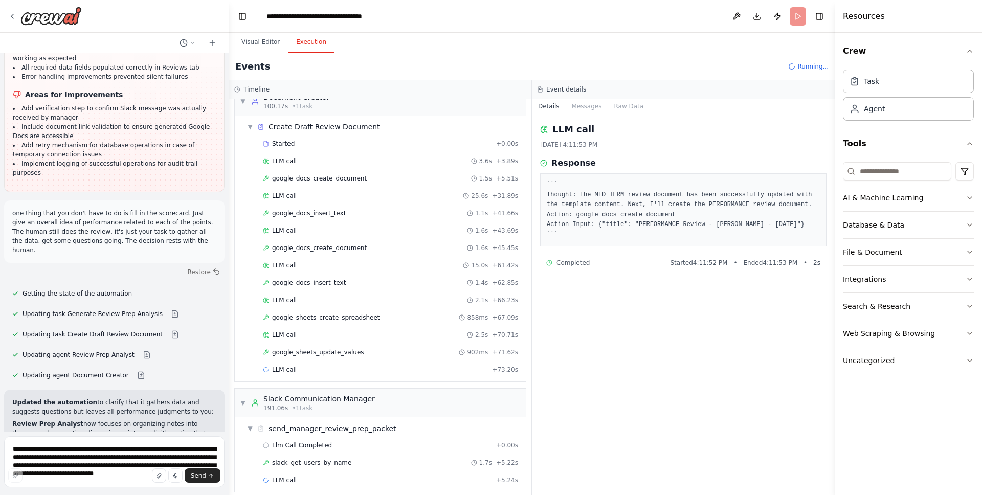
scroll to position [876, 0]
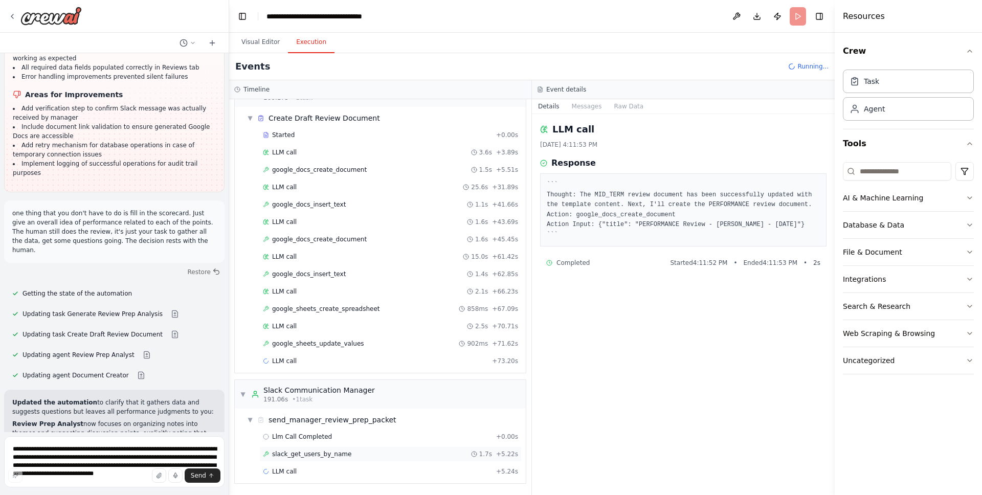
click at [337, 452] on span "slack_get_users_by_name" at bounding box center [311, 454] width 79 height 8
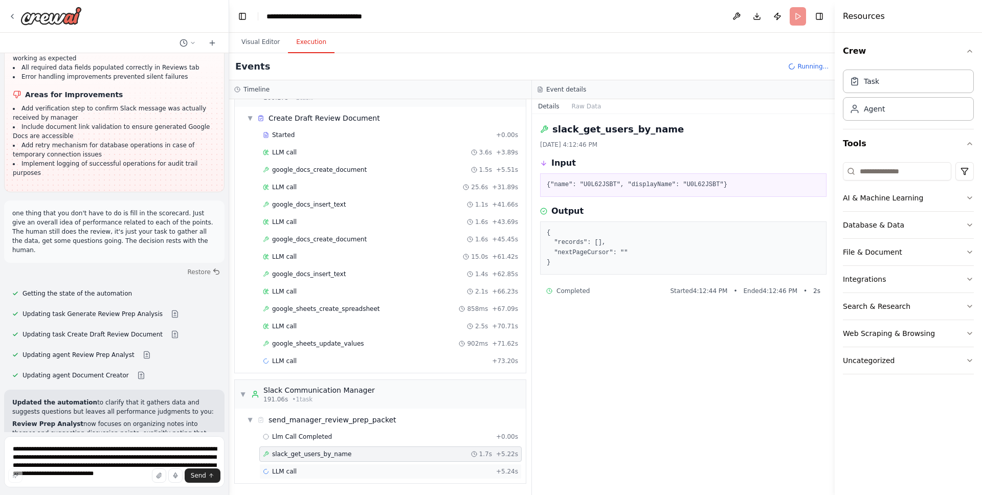
click at [307, 469] on div "LLM call + 5.24s" at bounding box center [390, 472] width 255 height 8
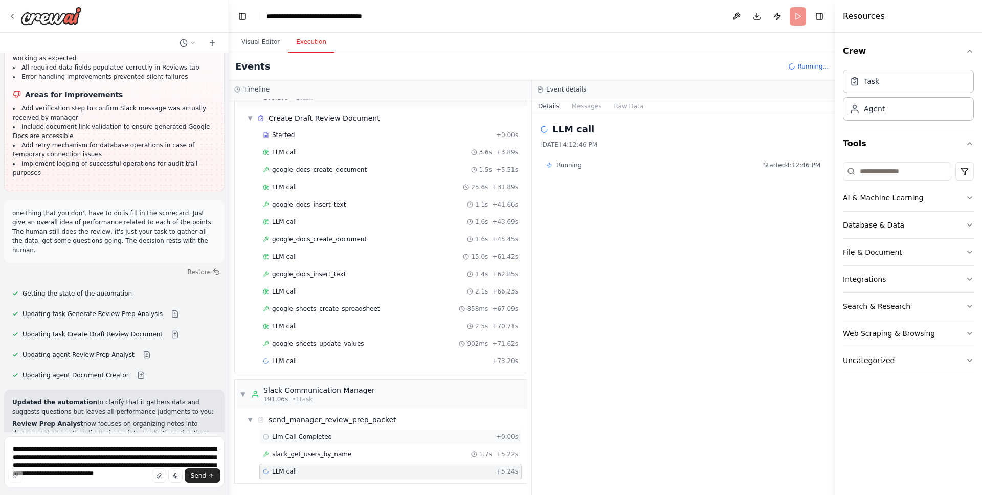
click at [317, 440] on span "Llm Call Completed" at bounding box center [302, 437] width 60 height 8
click at [322, 452] on span "slack_get_users_by_name" at bounding box center [311, 454] width 79 height 8
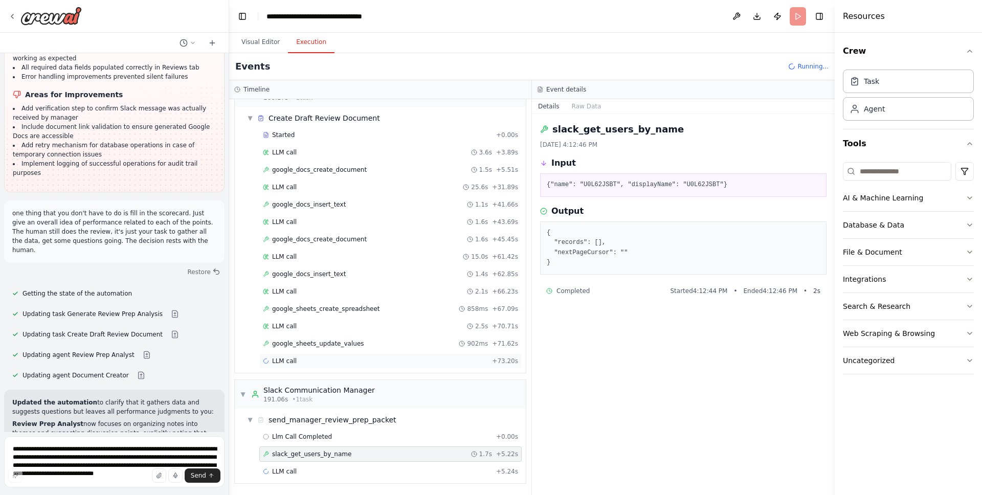
click at [320, 362] on div "LLM call + 73.20s" at bounding box center [390, 361] width 255 height 8
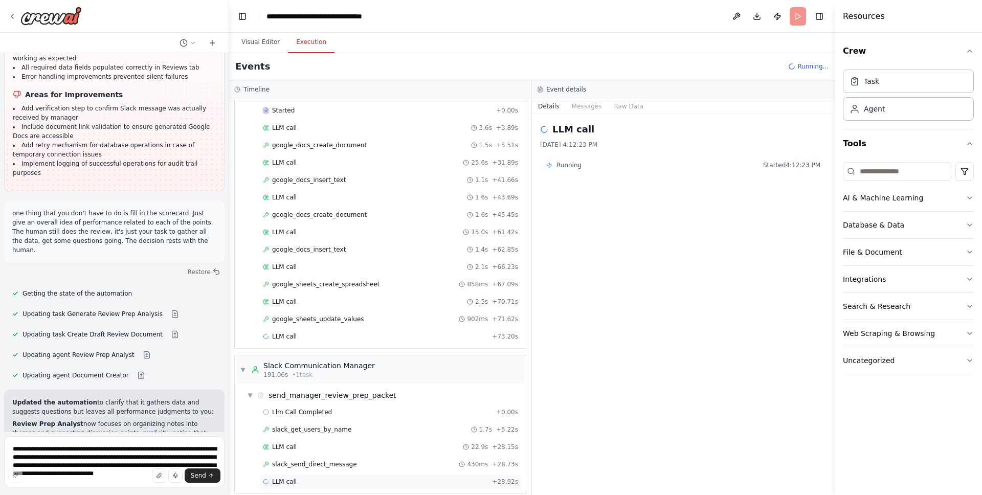
scroll to position [910, 0]
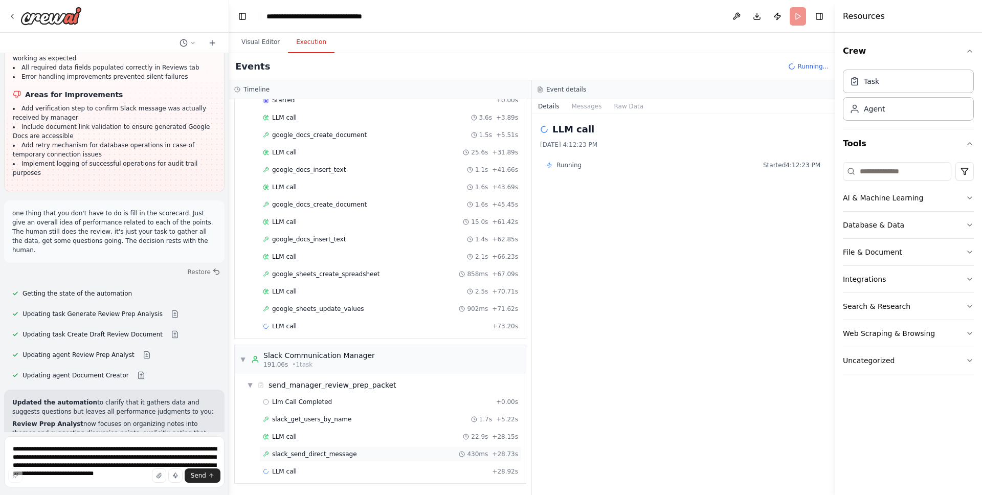
click at [335, 459] on div "slack_send_direct_message 430ms + 28.73s" at bounding box center [390, 454] width 262 height 15
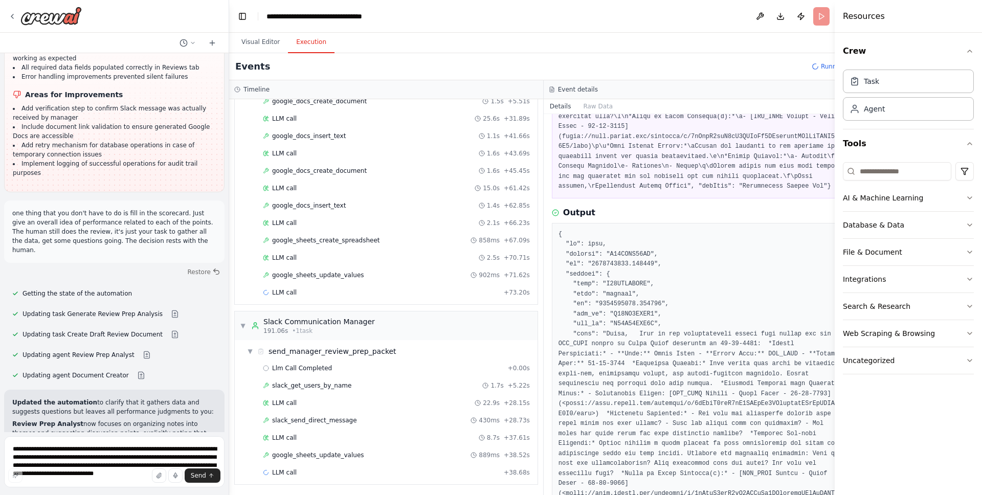
scroll to position [945, 0]
click at [312, 295] on div "LLM call + 73.20s" at bounding box center [396, 291] width 267 height 8
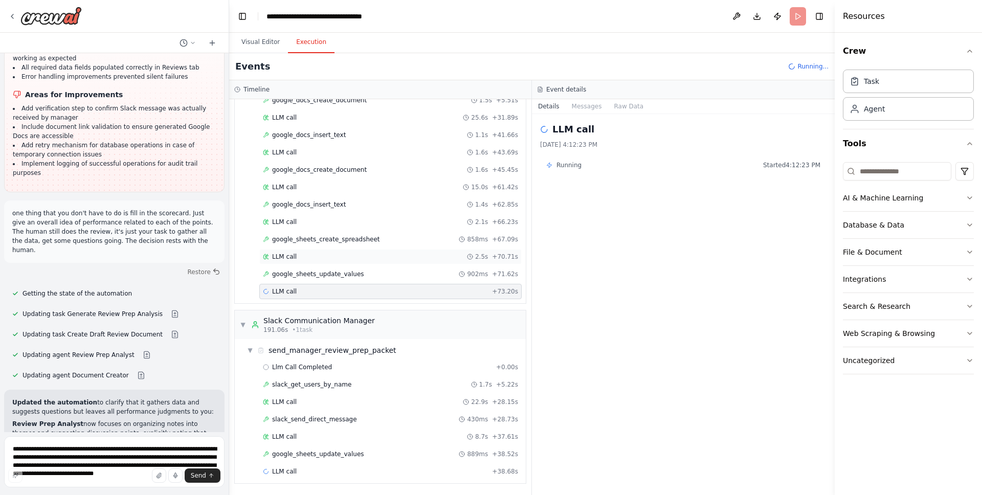
click at [343, 255] on div "LLM call 2.5s + 70.71s" at bounding box center [390, 257] width 255 height 8
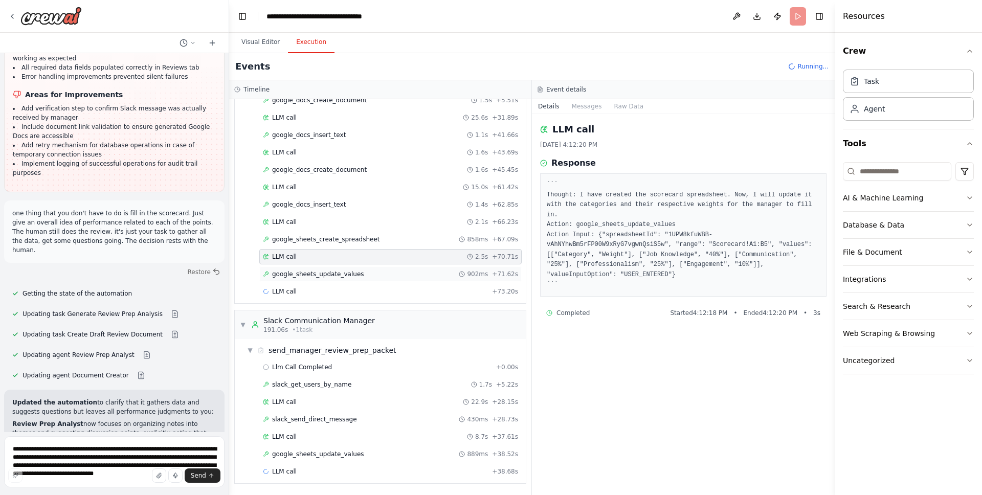
click at [338, 266] on div "google_sheets_update_values 902ms + 71.62s" at bounding box center [390, 273] width 262 height 15
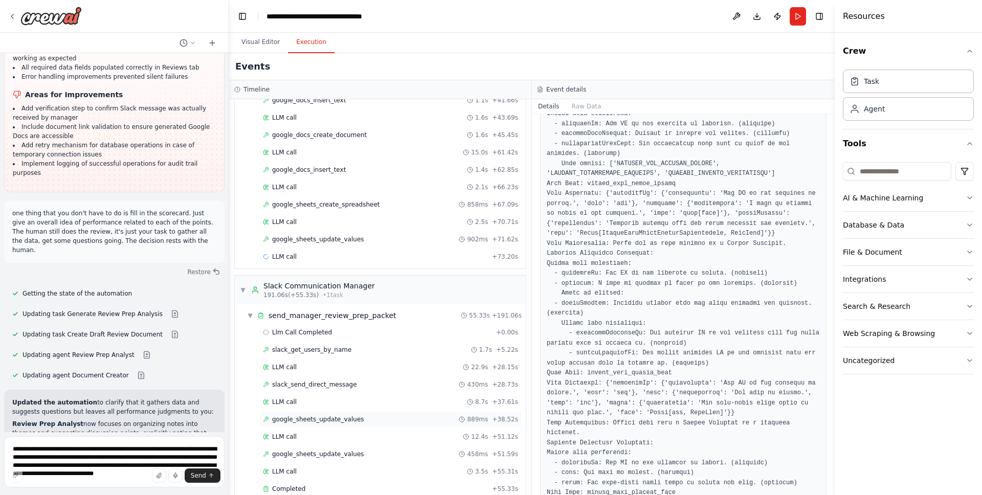
scroll to position [997, 0]
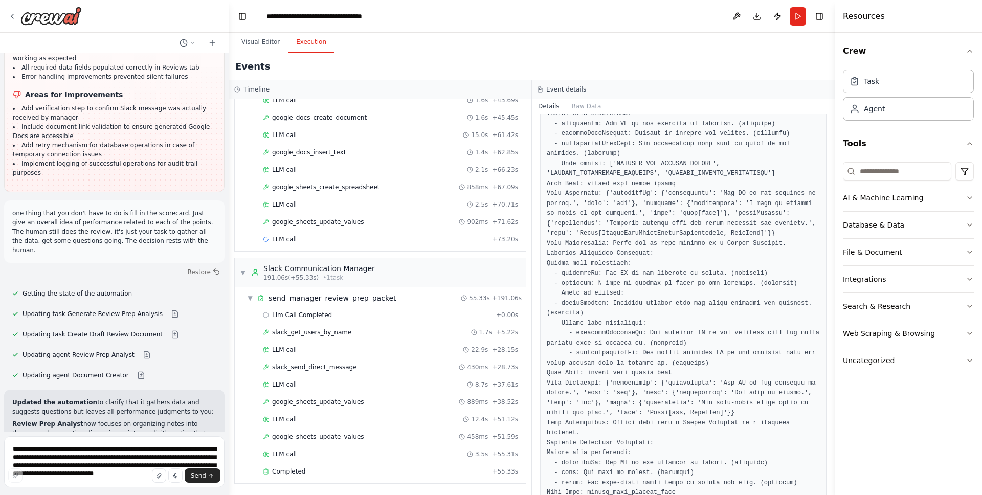
click at [354, 480] on div "Llm Call Completed + 0.00s slack_get_users_by_name 1.7s + 5.22s LLM call 22.9s …" at bounding box center [384, 394] width 283 height 174
click at [354, 478] on div "Completed + 55.33s" at bounding box center [390, 471] width 262 height 15
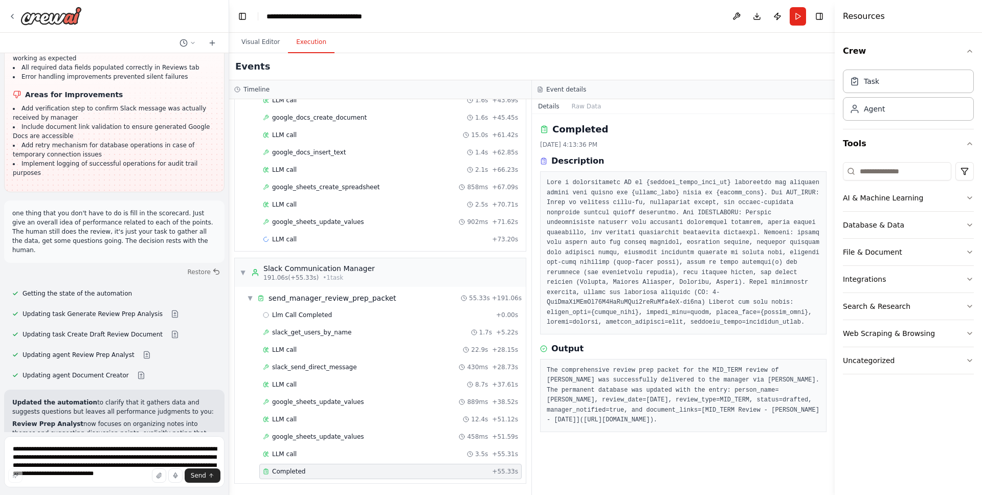
click at [354, 212] on div "Started + 0.00s LLM call 3.6s + 3.89s google_docs_create_document 1.5s + 5.51s …" at bounding box center [384, 127] width 283 height 243
click at [354, 218] on span "google_sheets_update_values" at bounding box center [318, 222] width 92 height 8
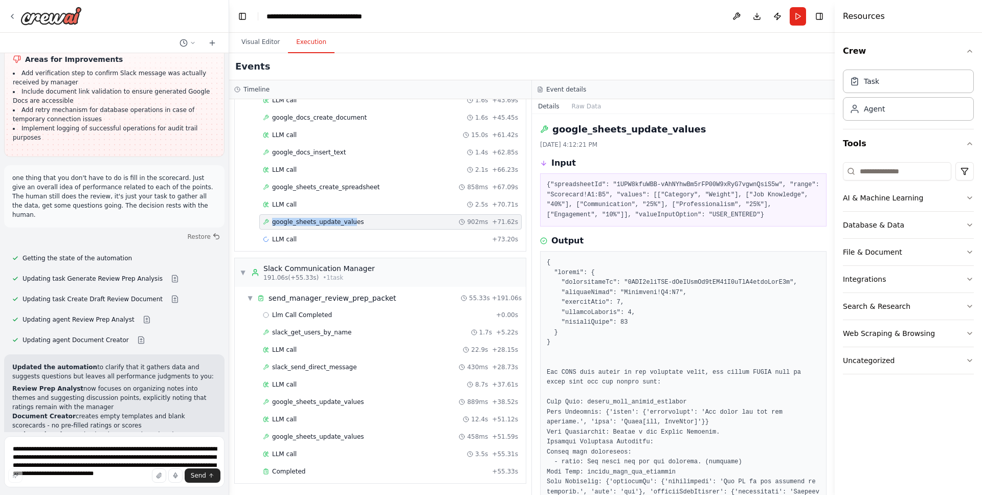
scroll to position [11788, 0]
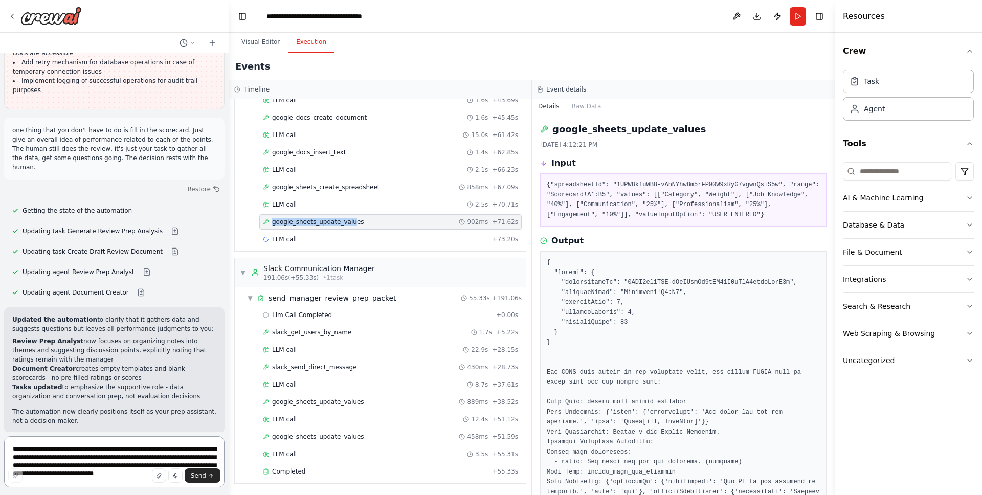
click at [107, 450] on textarea "**********" at bounding box center [114, 461] width 220 height 51
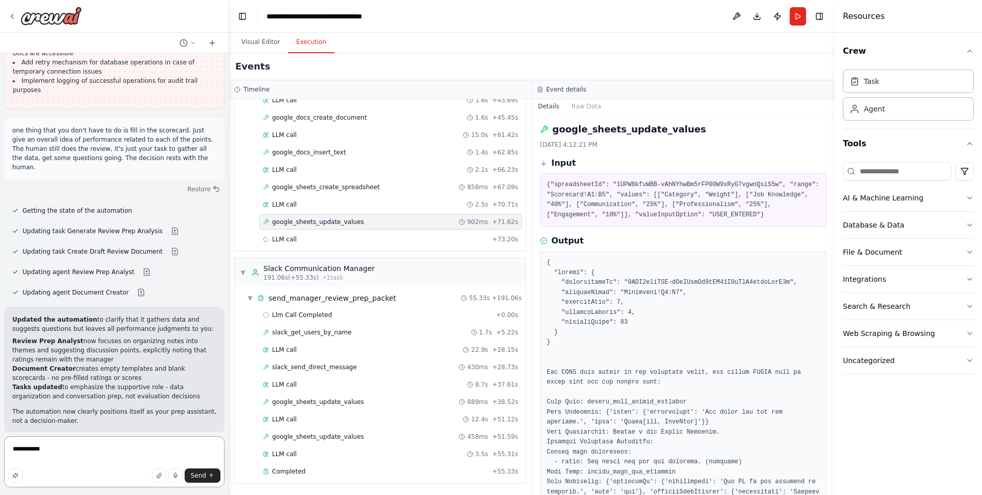
type textarea "**********"
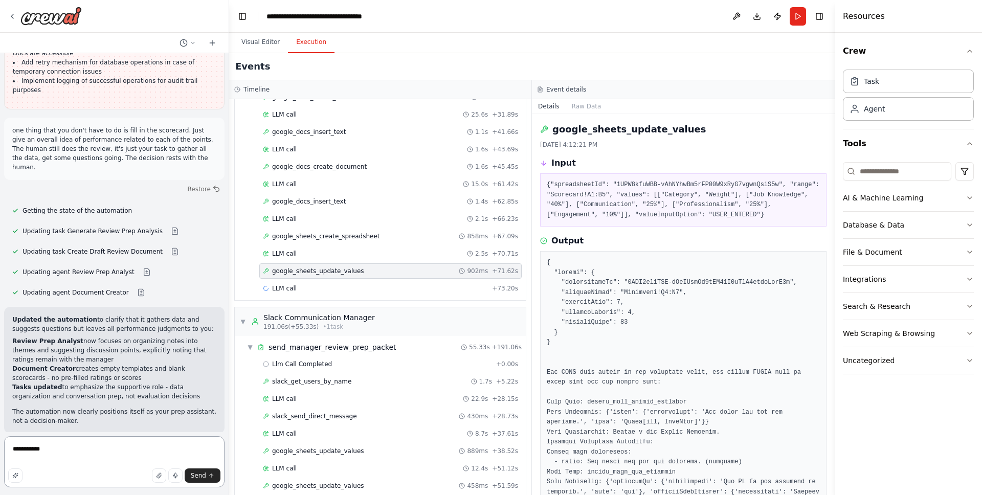
scroll to position [950, 0]
click at [654, 128] on h2 "google_sheets_update_values" at bounding box center [628, 129] width 153 height 14
